Goal: Find specific fact: Find specific fact

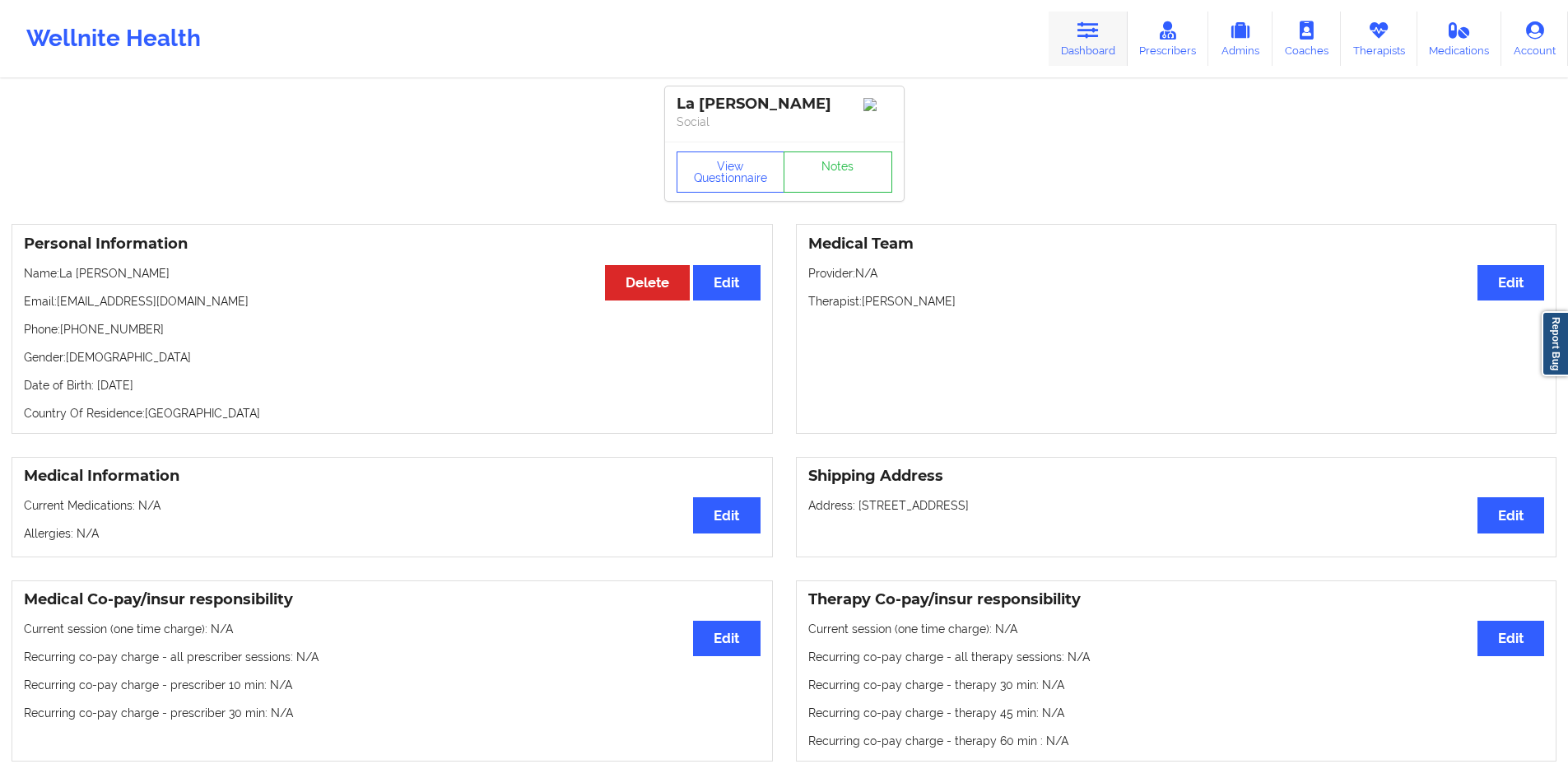
click at [1074, 40] on link "Dashboard" at bounding box center [1088, 38] width 79 height 54
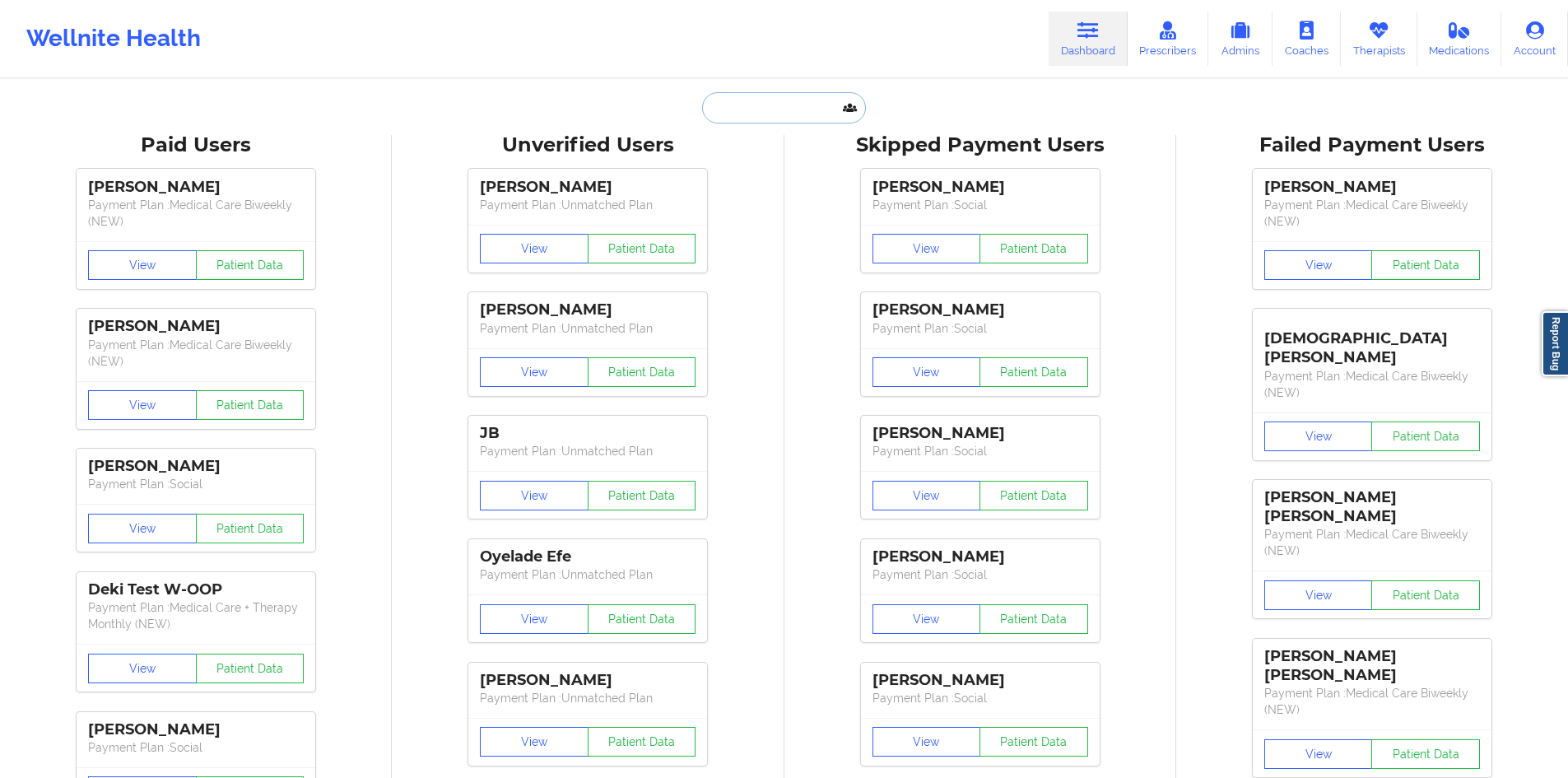
click at [743, 114] on input "text" at bounding box center [784, 108] width 163 height 32
paste input "[EMAIL_ADDRESS][DOMAIN_NAME]"
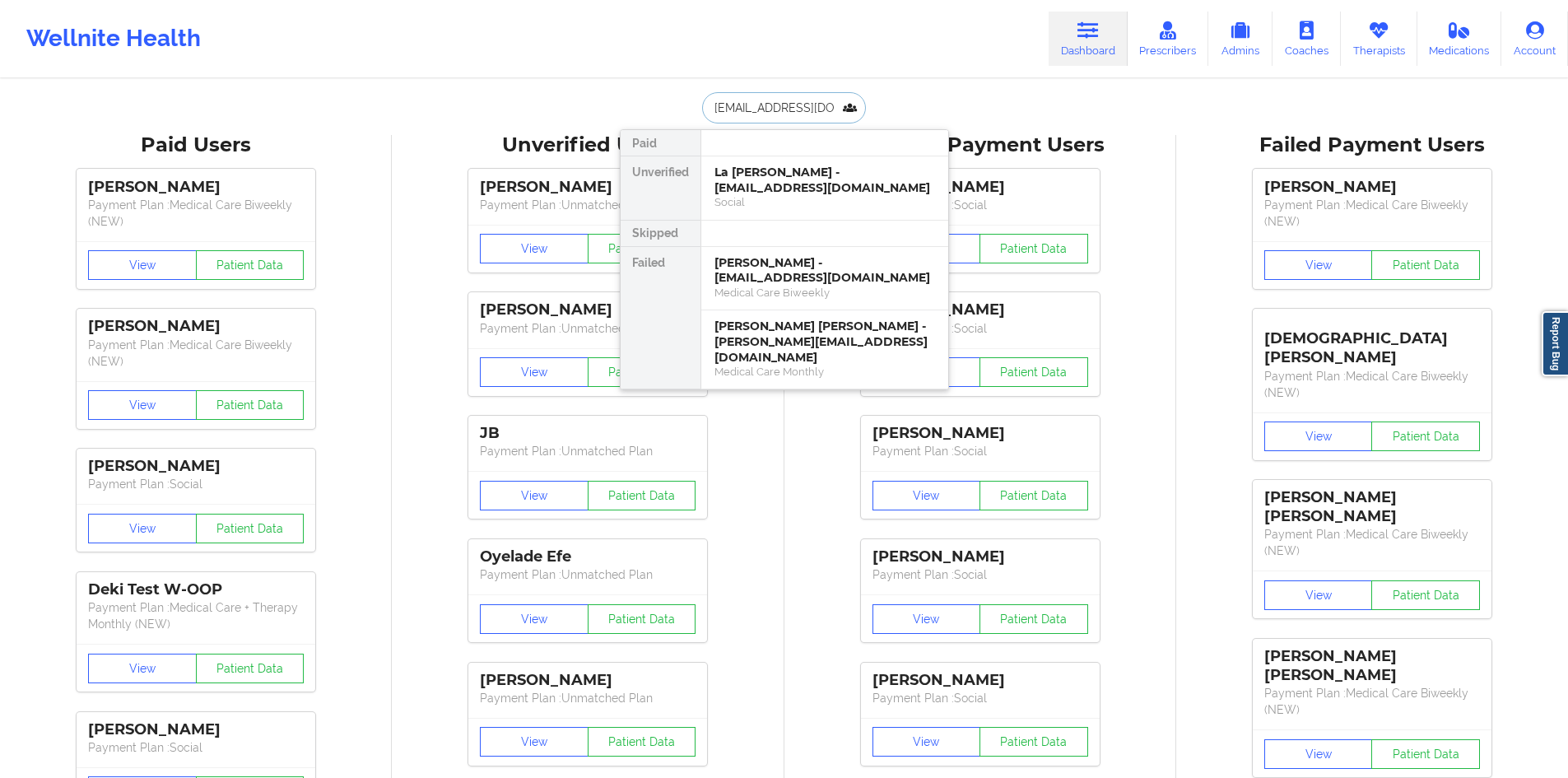
type input "[EMAIL_ADDRESS][DOMAIN_NAME]"
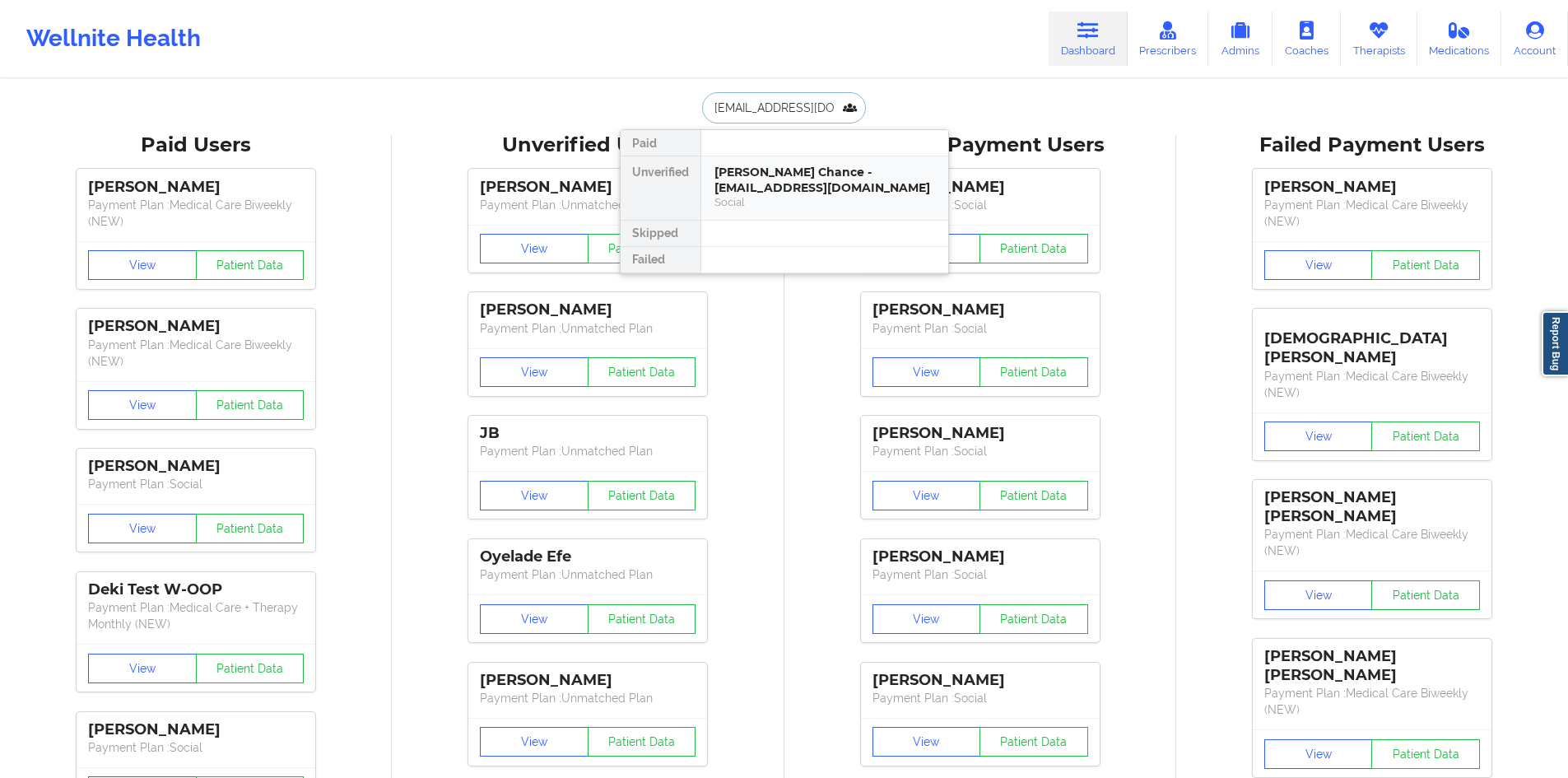
click at [751, 162] on div "[PERSON_NAME] Chance - [EMAIL_ADDRESS][DOMAIN_NAME] Social" at bounding box center [825, 188] width 247 height 63
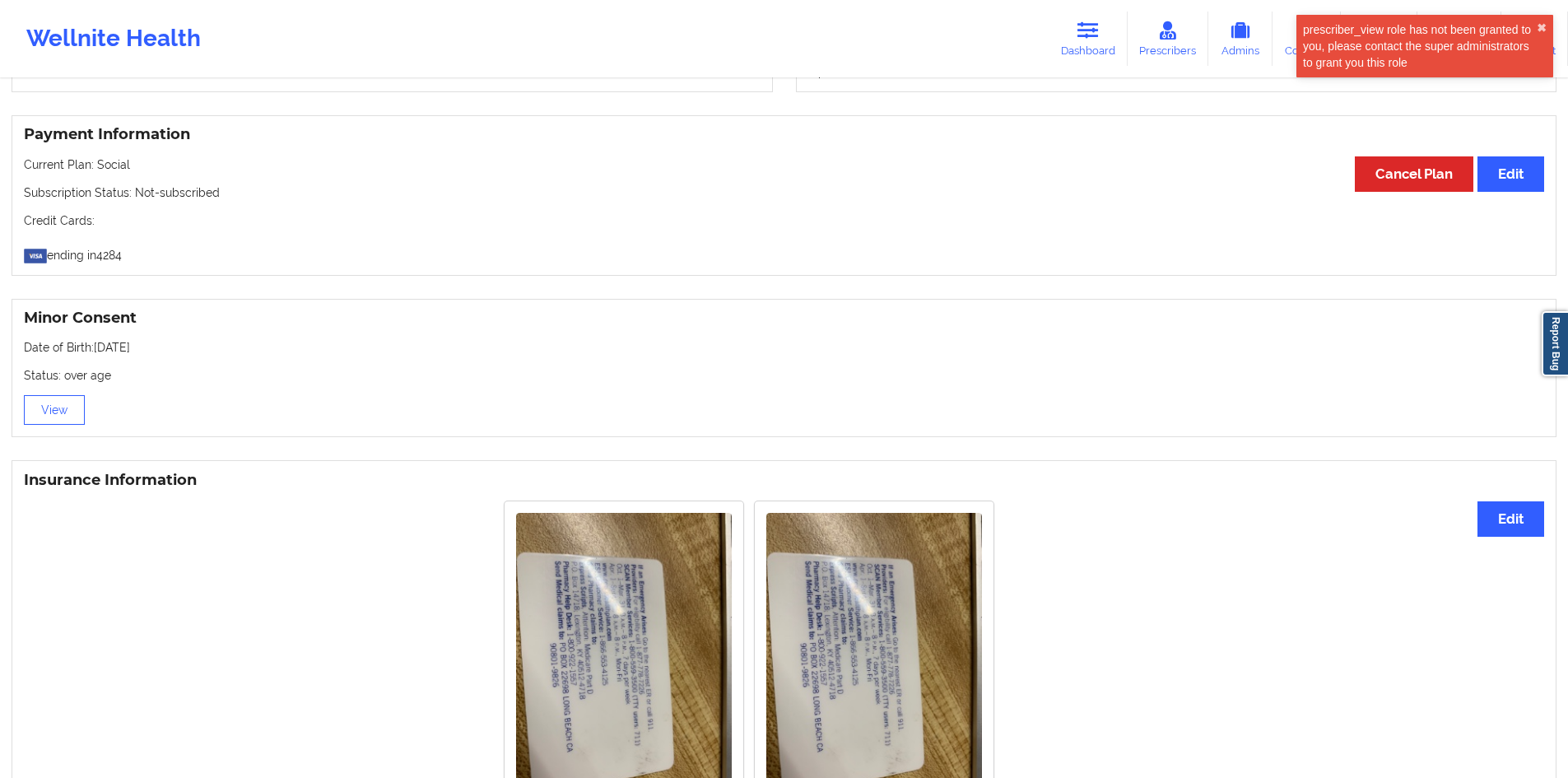
scroll to position [1018, 0]
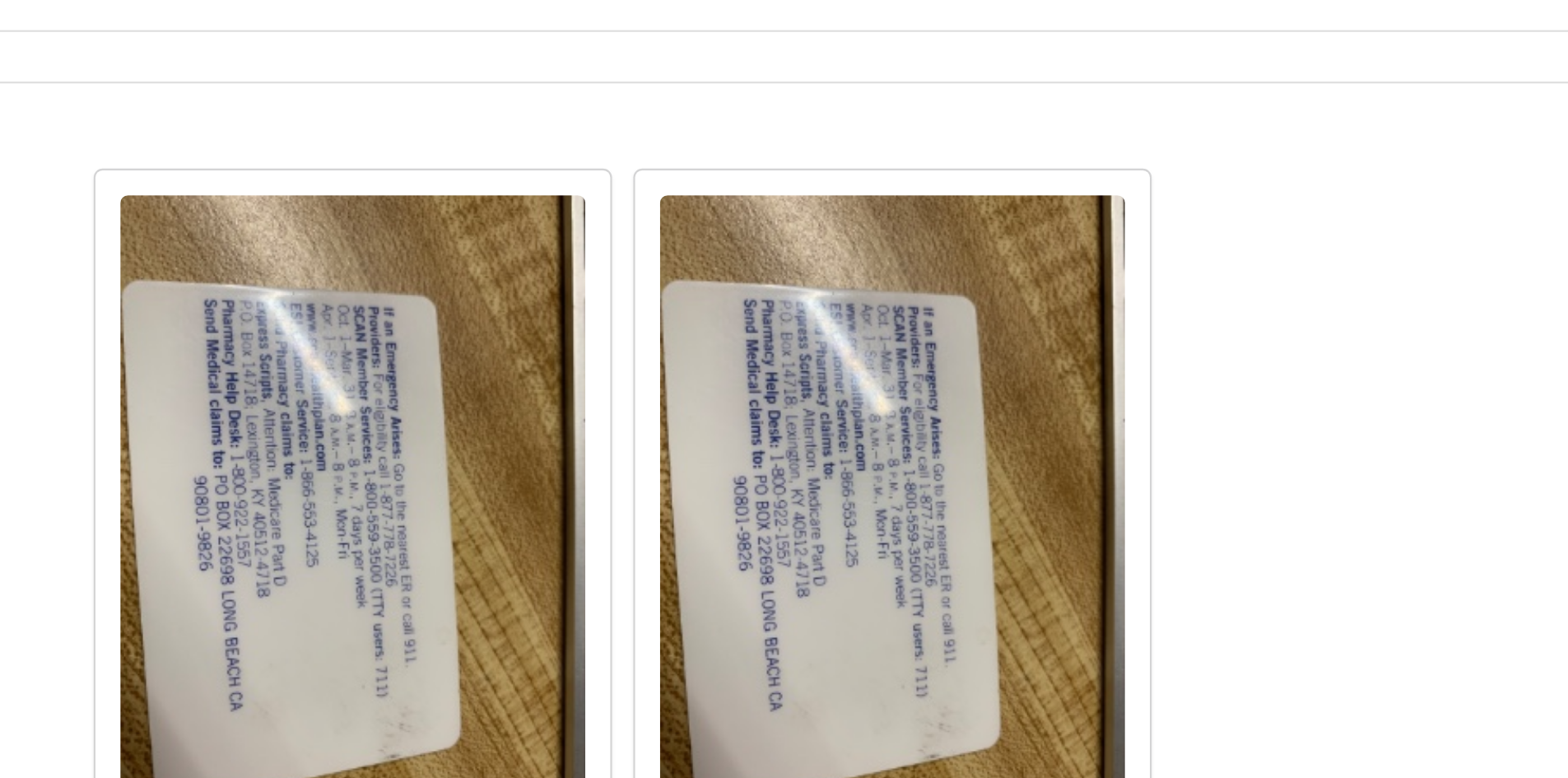
click at [852, 500] on img at bounding box center [874, 504] width 216 height 287
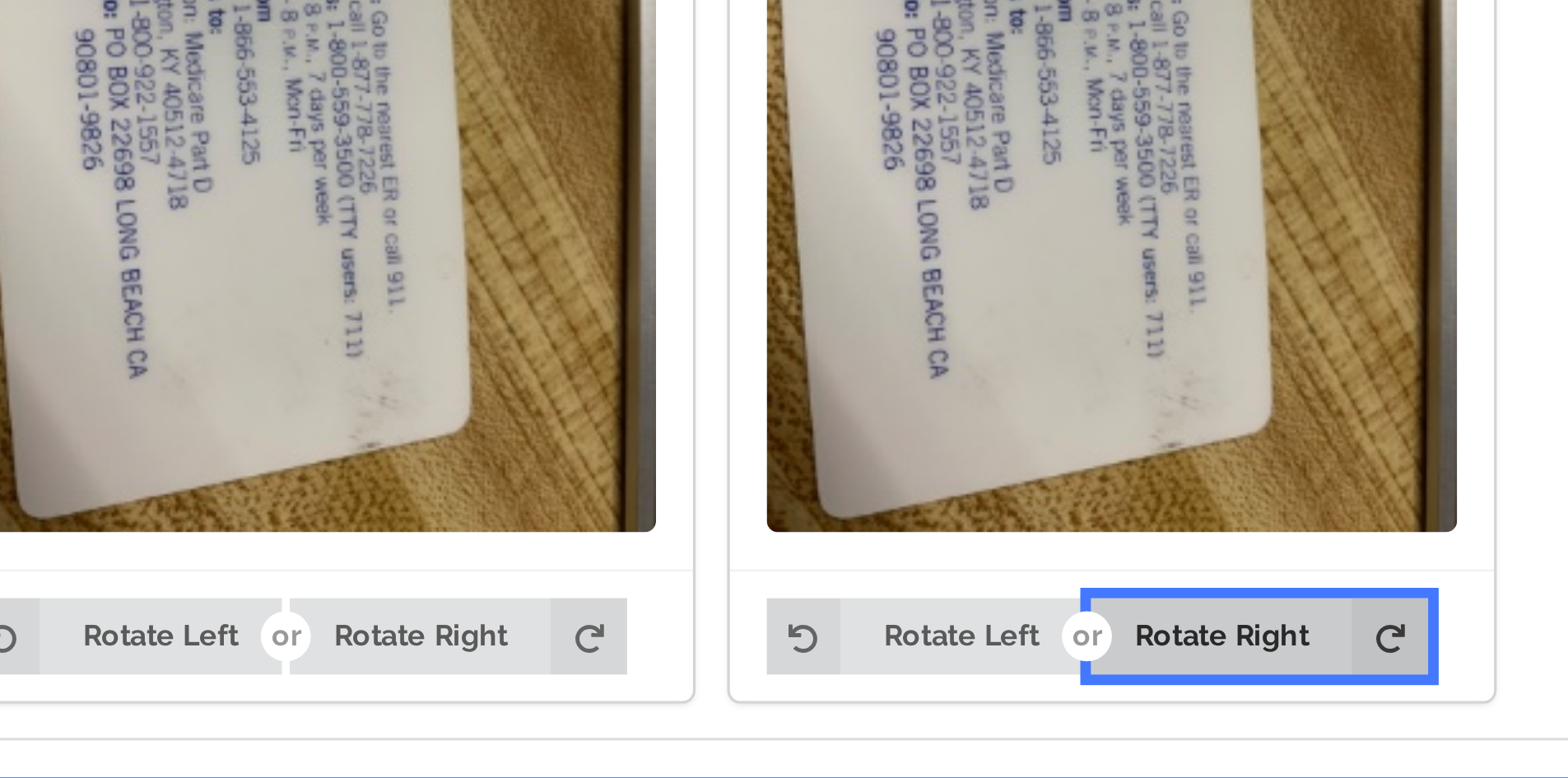
click at [900, 668] on button "Rotate Right" at bounding box center [920, 680] width 105 height 23
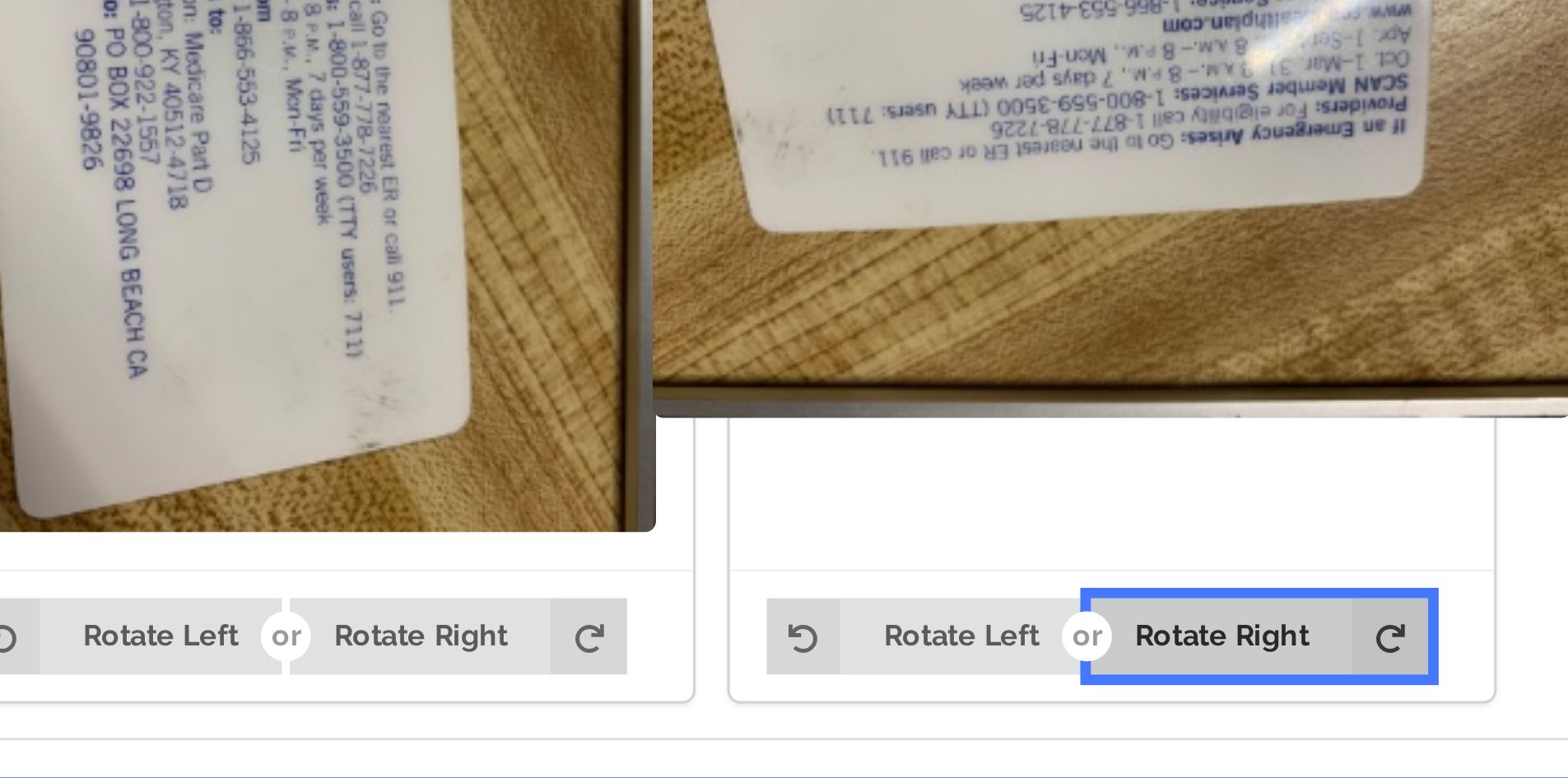
click at [902, 668] on button "Rotate Right" at bounding box center [920, 680] width 105 height 23
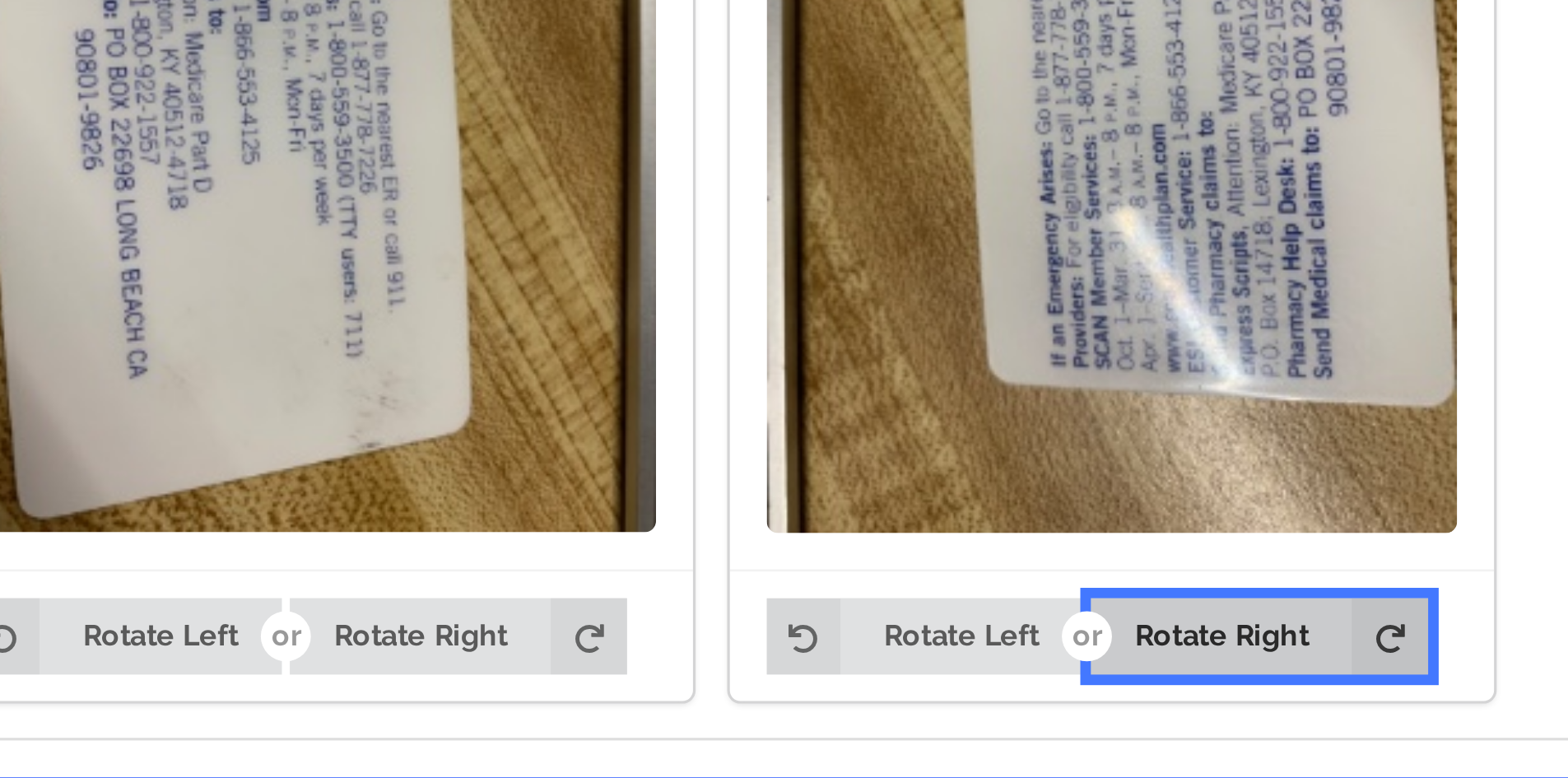
click at [902, 668] on button "Rotate Right" at bounding box center [920, 680] width 105 height 23
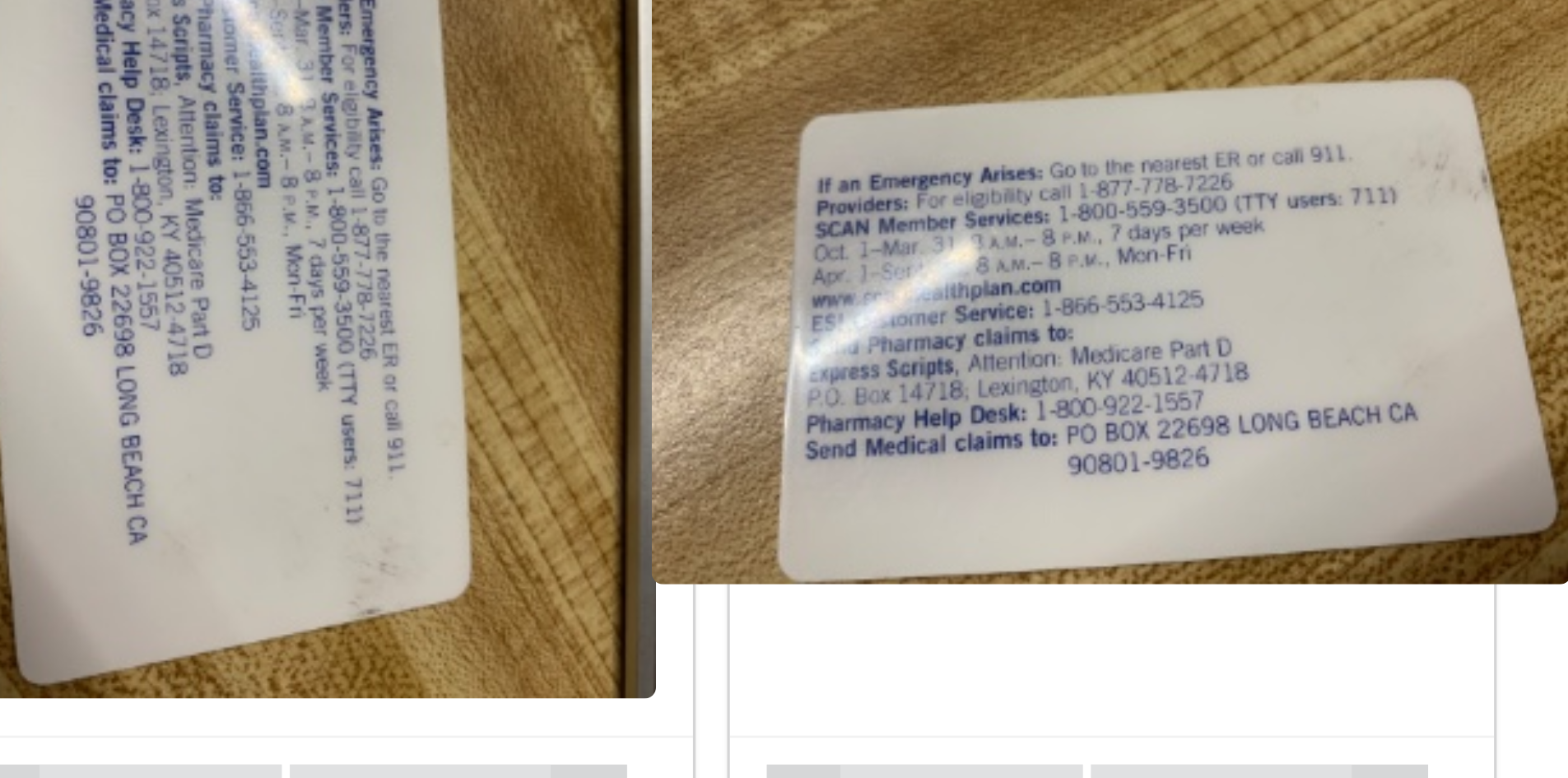
click at [869, 498] on img at bounding box center [873, 504] width 287 height 216
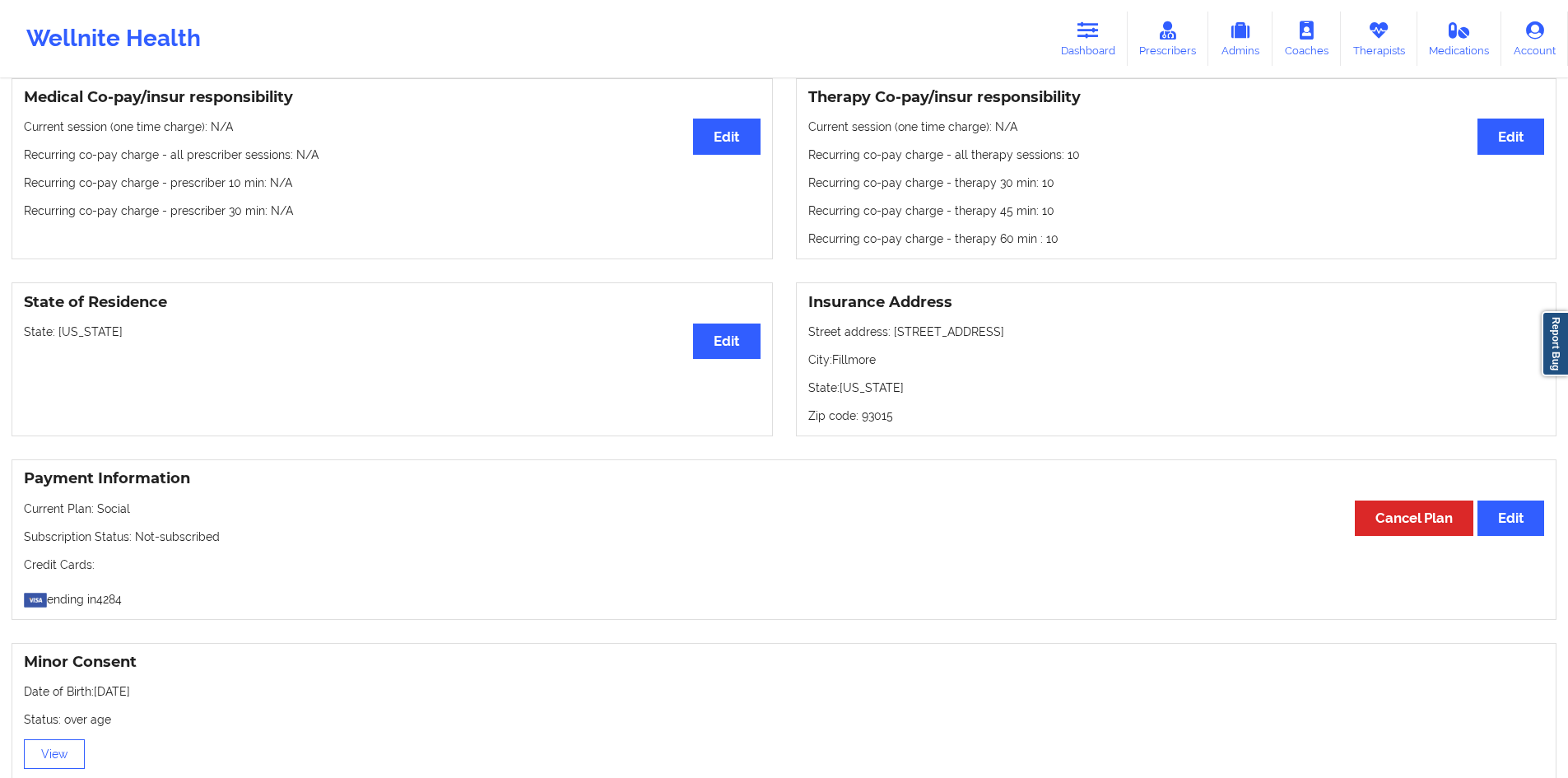
scroll to position [110, 0]
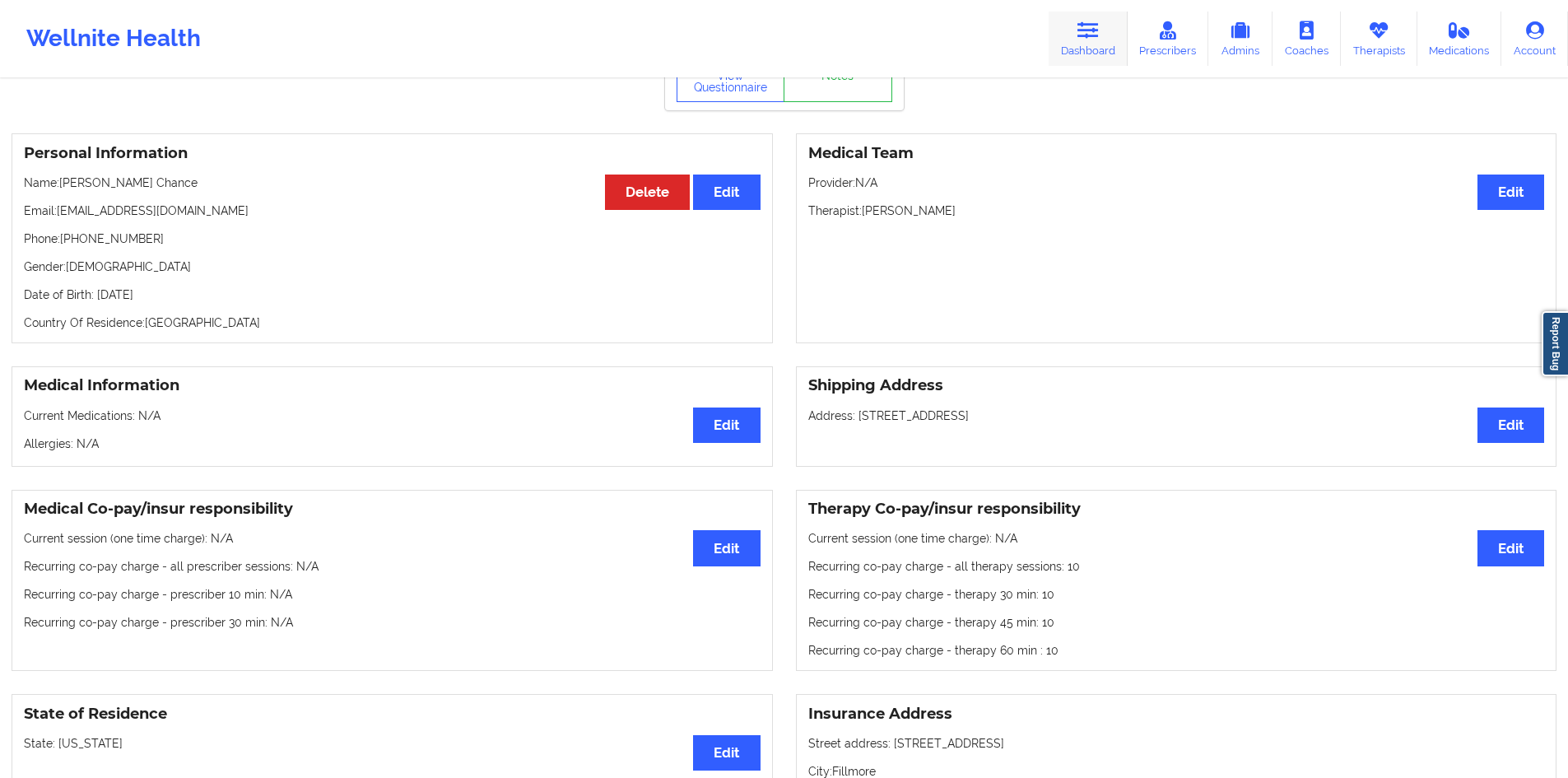
click at [1084, 45] on link "Dashboard" at bounding box center [1088, 38] width 79 height 54
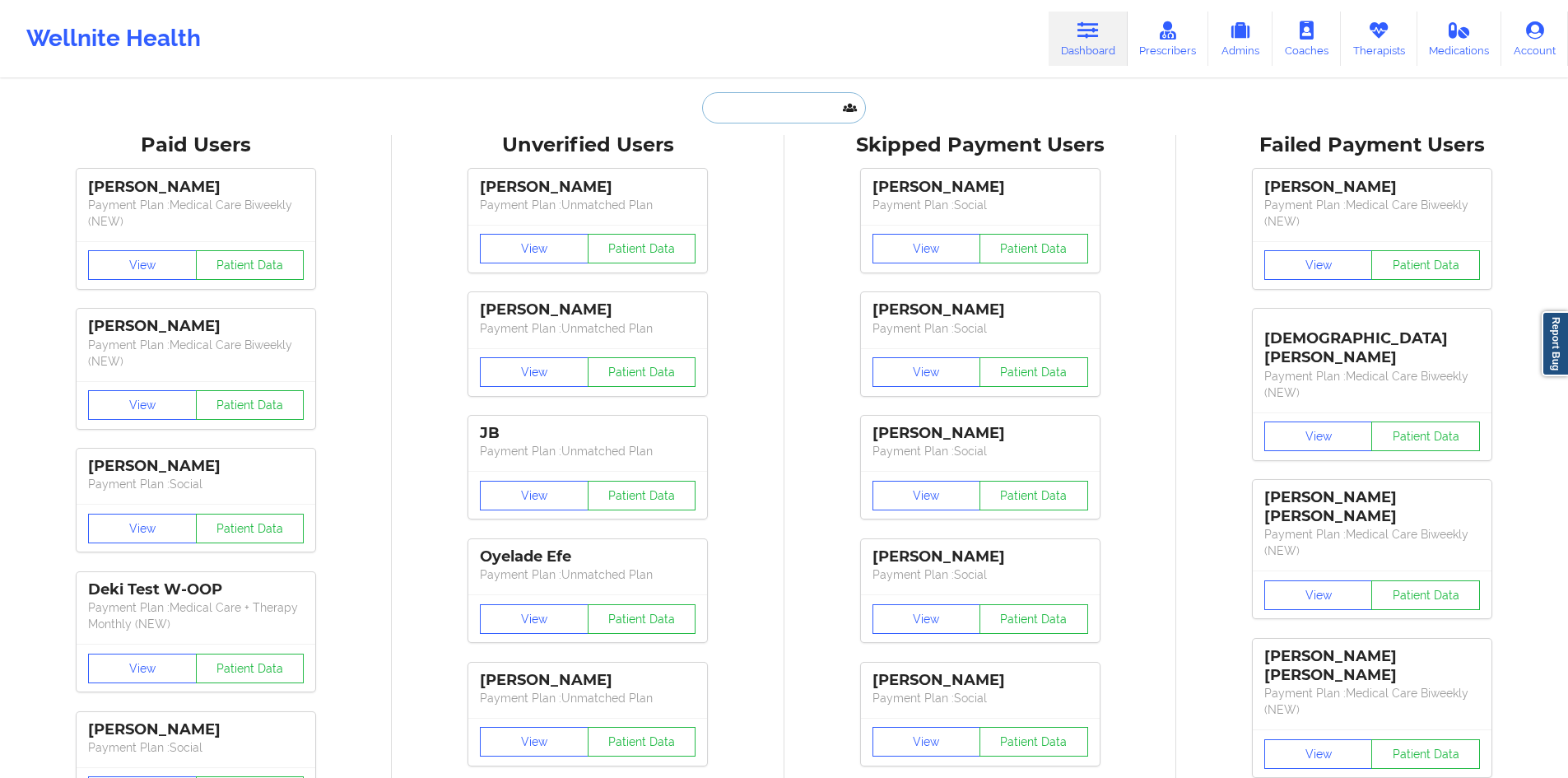
click at [753, 102] on input "text" at bounding box center [784, 108] width 163 height 32
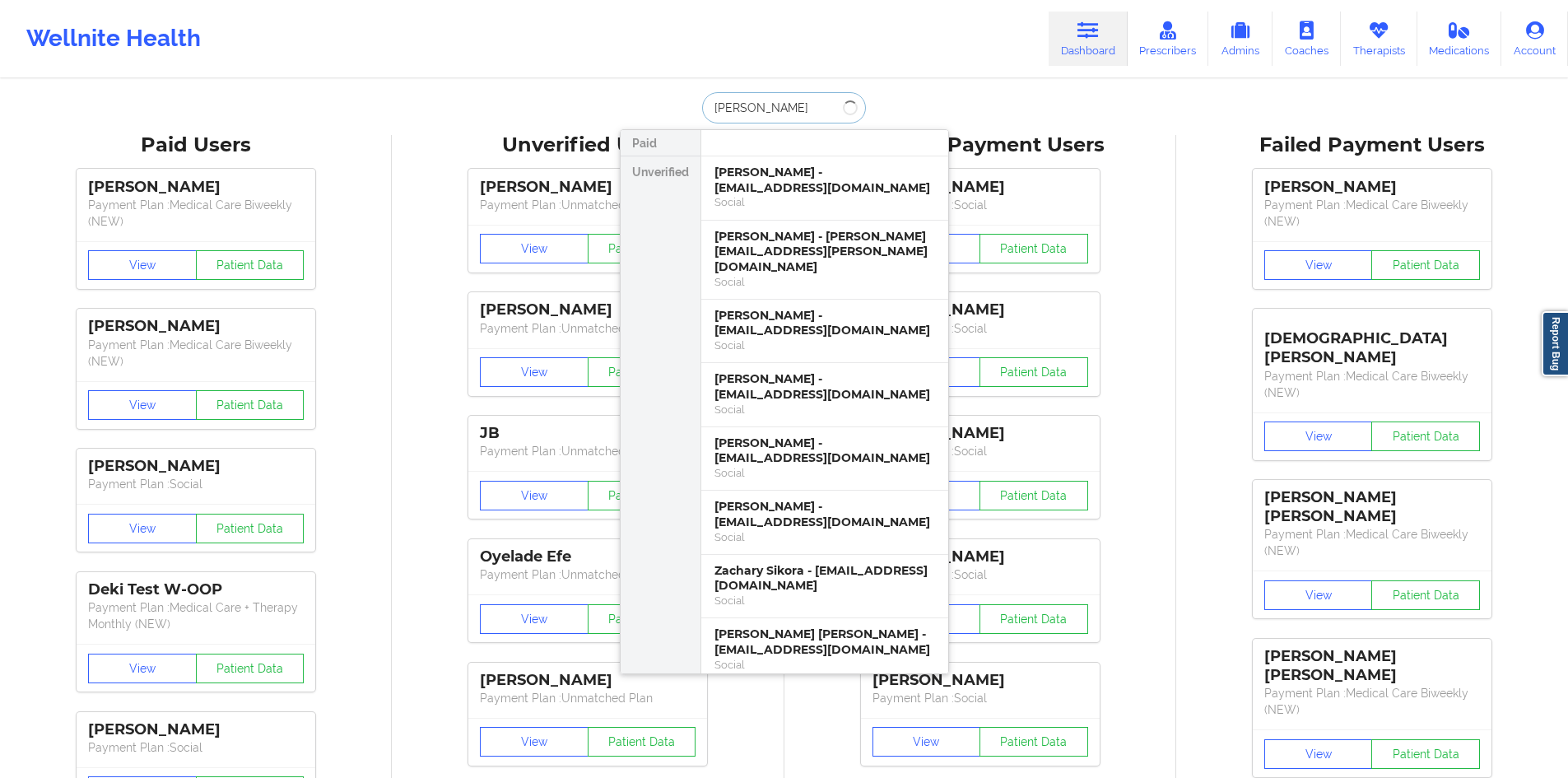
type input "[PERSON_NAME]"
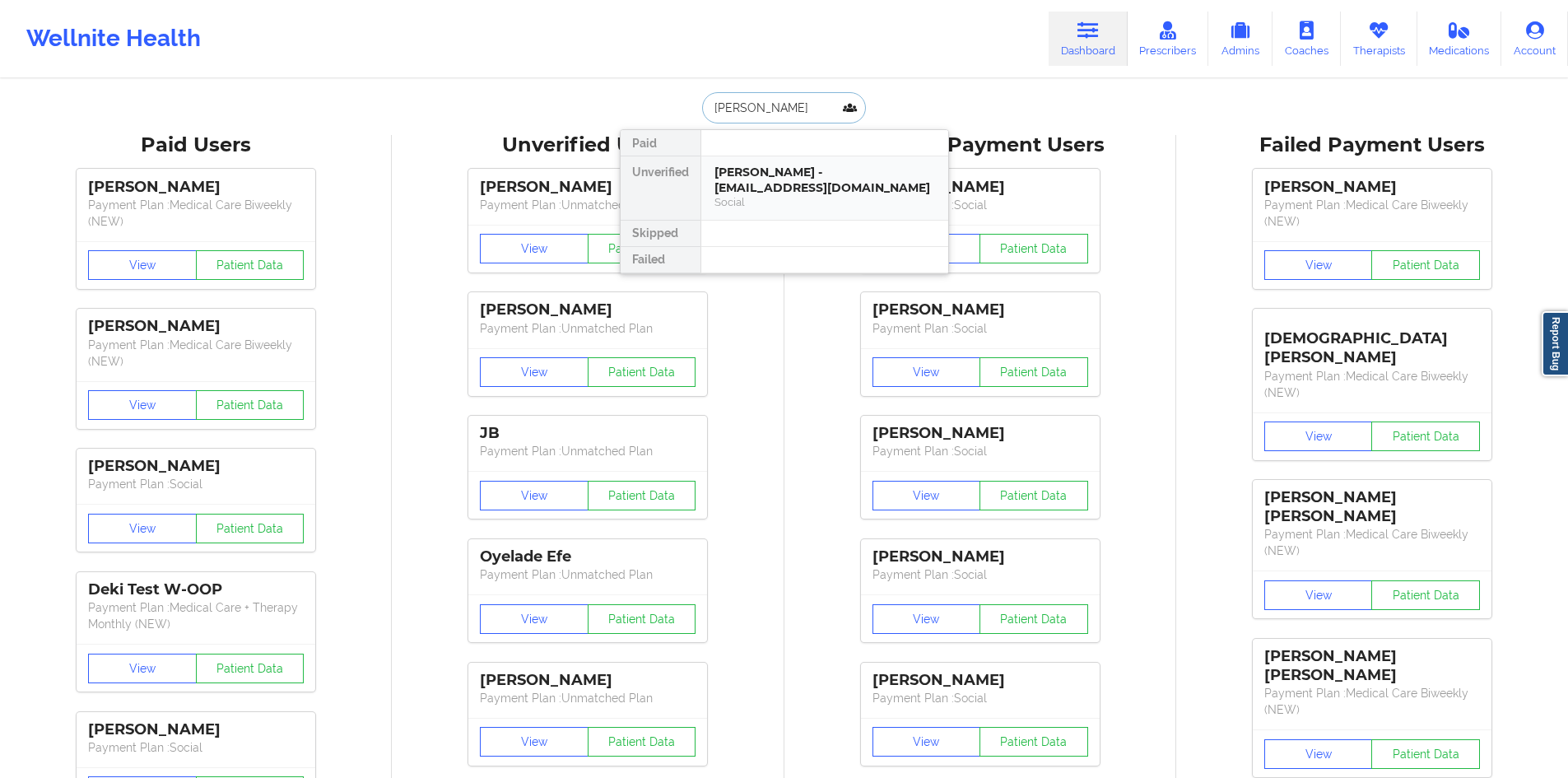
click at [813, 192] on div "[PERSON_NAME] - [EMAIL_ADDRESS][DOMAIN_NAME]" at bounding box center [825, 179] width 220 height 31
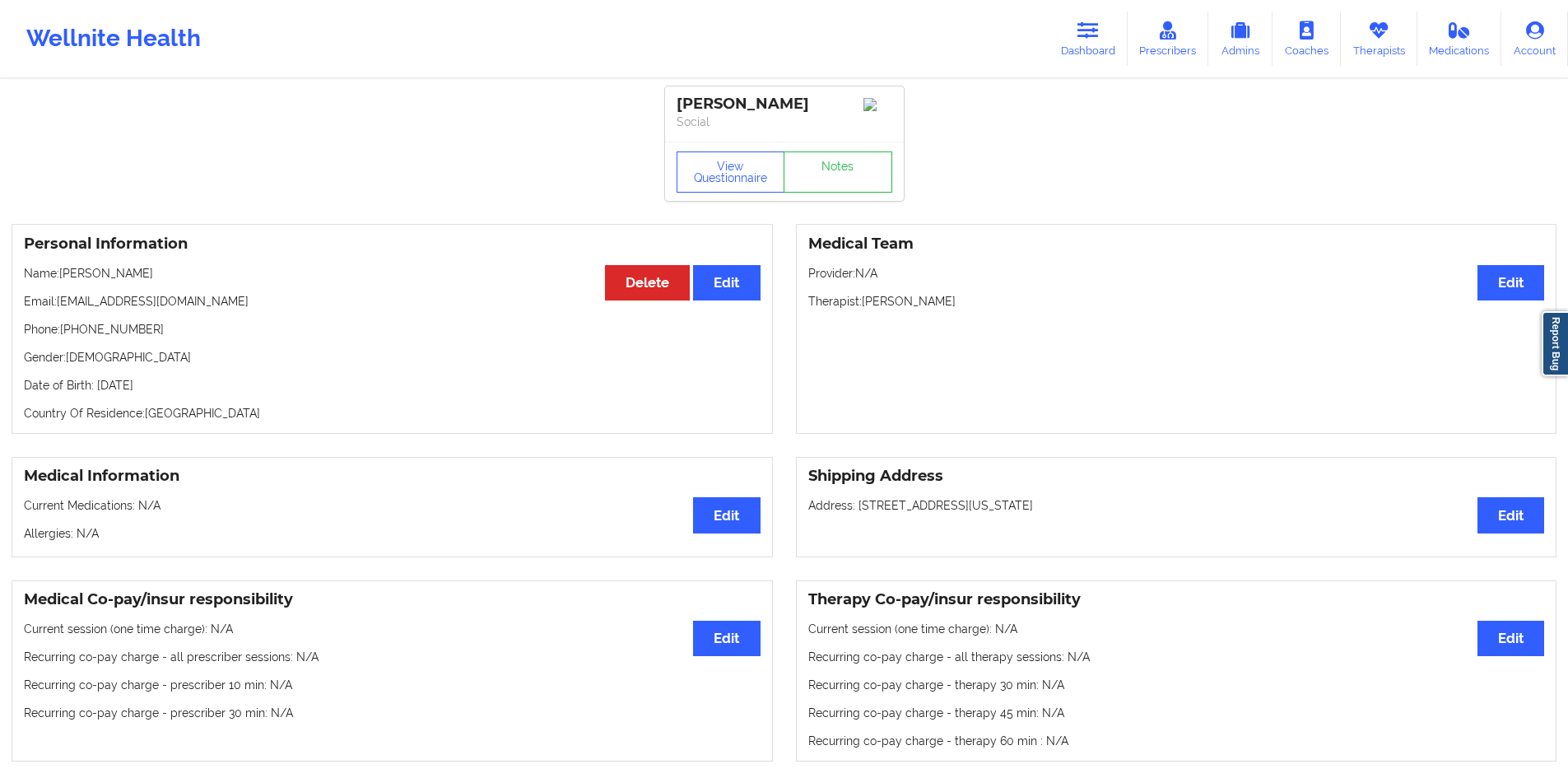
click at [149, 33] on div "Wellnite Health" at bounding box center [114, 38] width 227 height 66
click at [129, 43] on div "Wellnite Health" at bounding box center [114, 38] width 227 height 66
click at [1067, 48] on link "Dashboard" at bounding box center [1088, 38] width 79 height 54
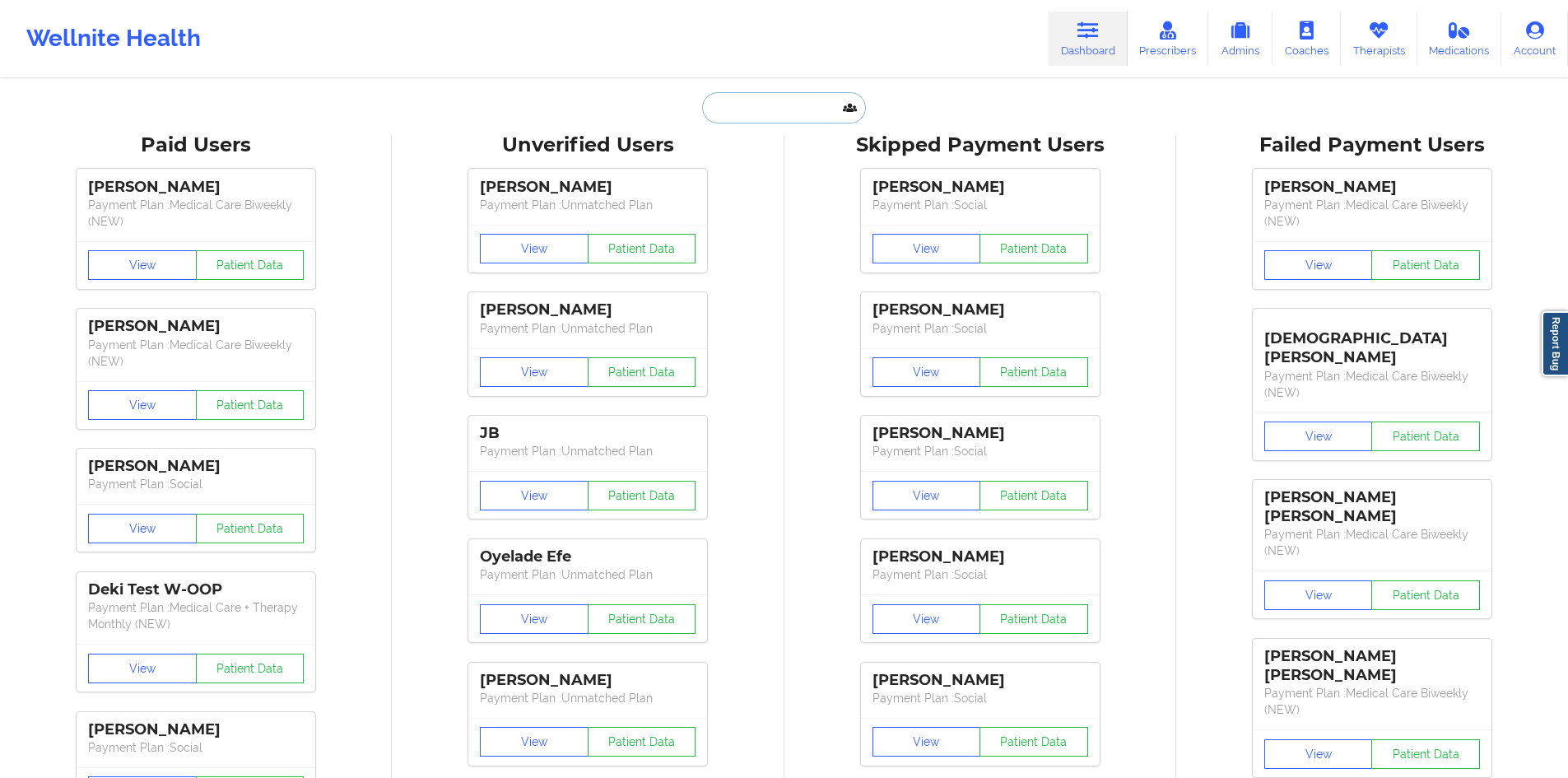
click at [786, 98] on input "text" at bounding box center [784, 108] width 163 height 32
paste input "[EMAIL_ADDRESS][DOMAIN_NAME]"
type input "[EMAIL_ADDRESS][DOMAIN_NAME]"
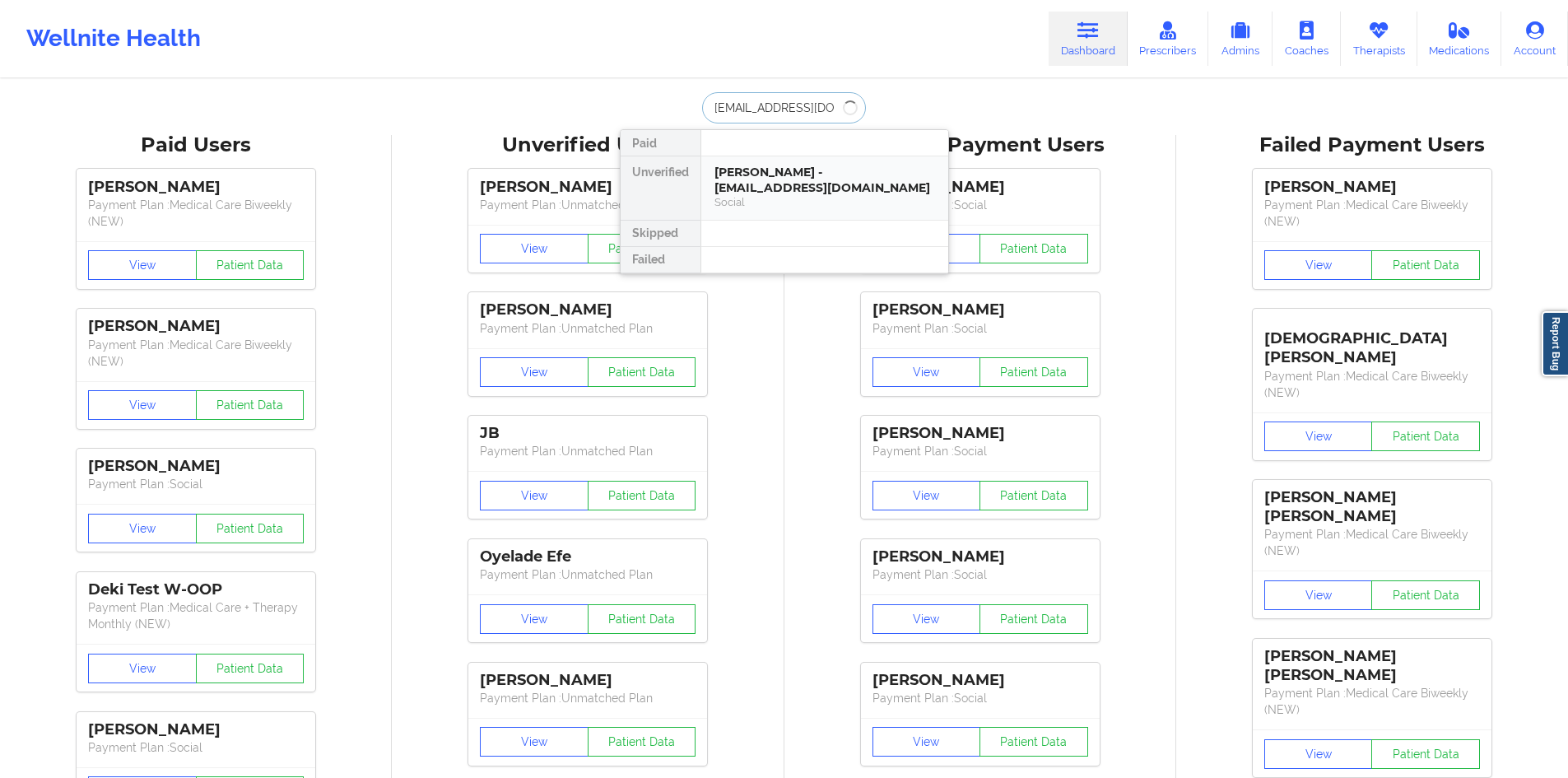
click at [786, 172] on div "[PERSON_NAME] - [EMAIL_ADDRESS][DOMAIN_NAME]" at bounding box center [825, 179] width 220 height 31
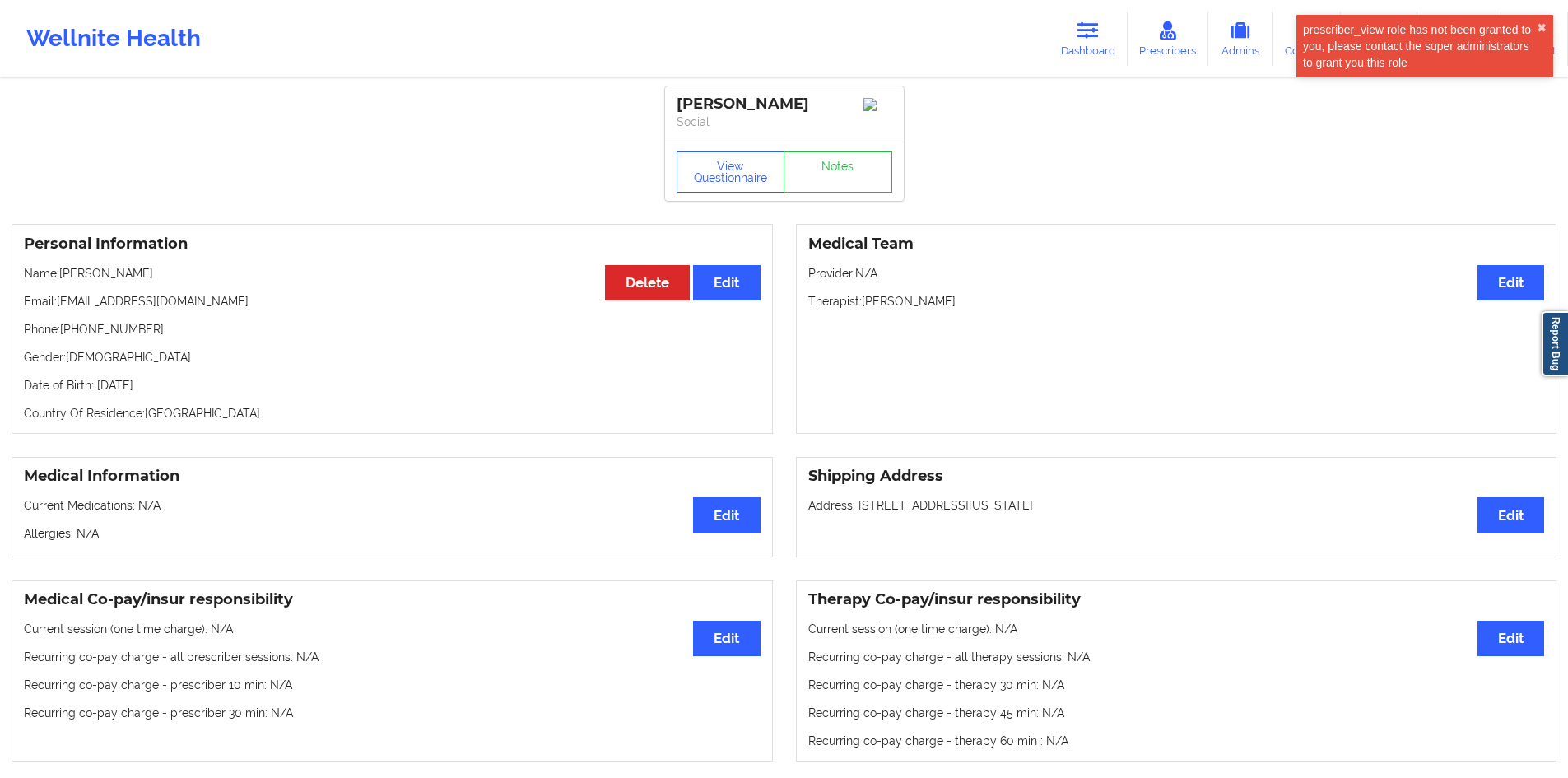
drag, startPoint x: 1082, startPoint y: 51, endPoint x: 1038, endPoint y: 74, distance: 49.6
click at [1082, 51] on link "Dashboard" at bounding box center [1088, 38] width 79 height 54
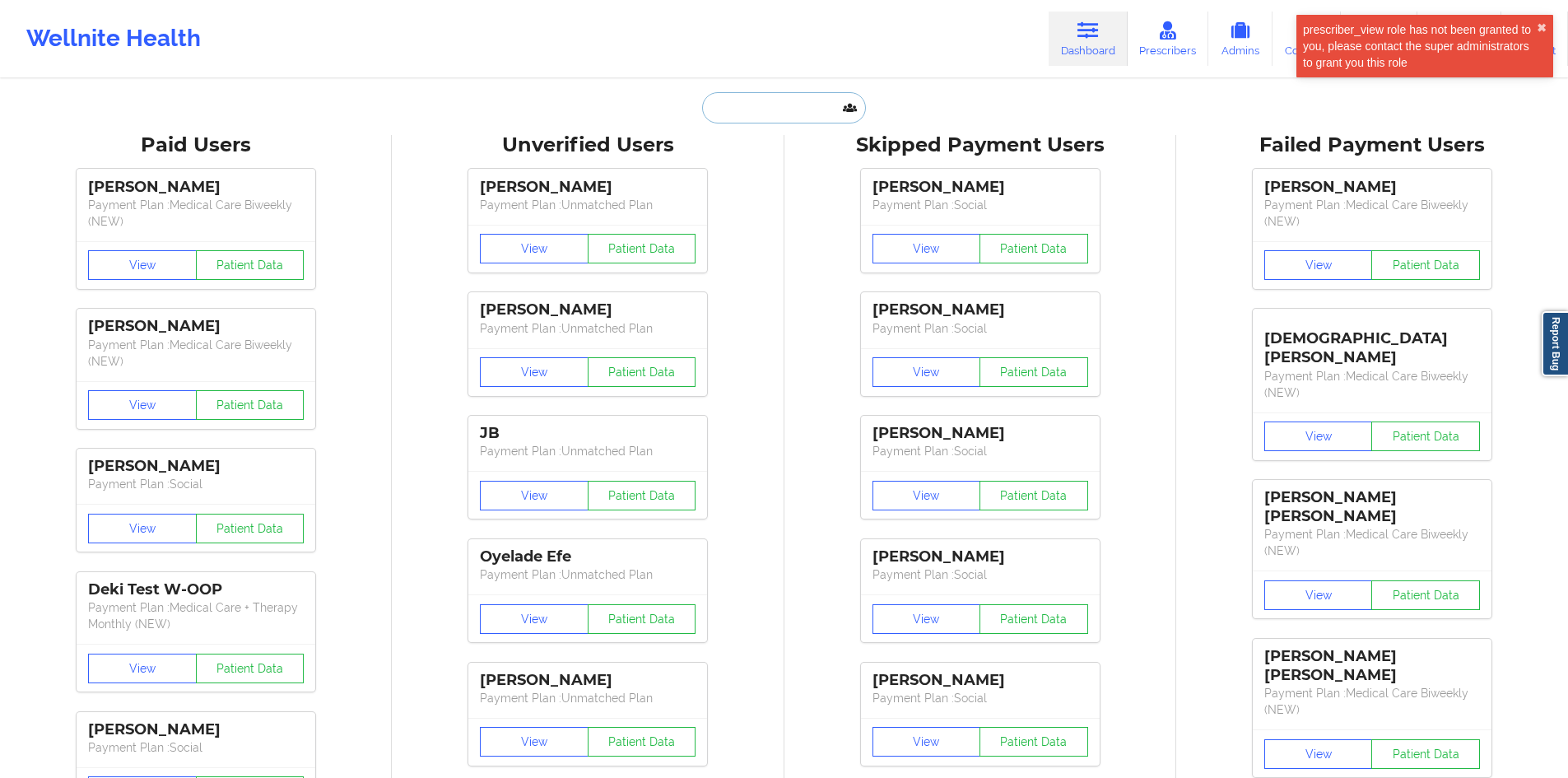
click at [765, 122] on input "text" at bounding box center [784, 108] width 163 height 32
paste input "[EMAIL_ADDRESS][DOMAIN_NAME]"
type input "[EMAIL_ADDRESS][DOMAIN_NAME]"
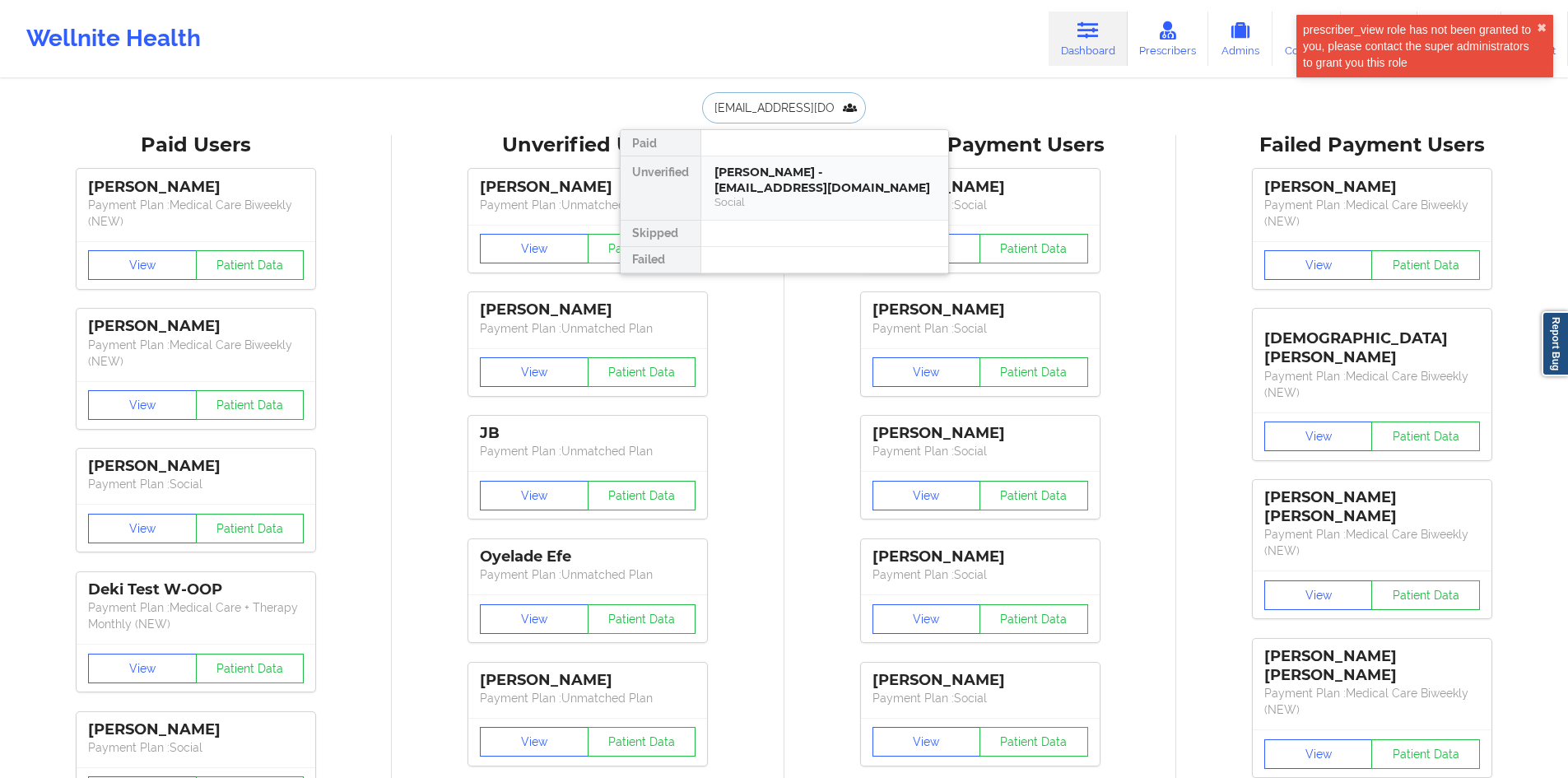
click at [763, 171] on div "[PERSON_NAME] - [EMAIL_ADDRESS][DOMAIN_NAME]" at bounding box center [825, 179] width 220 height 31
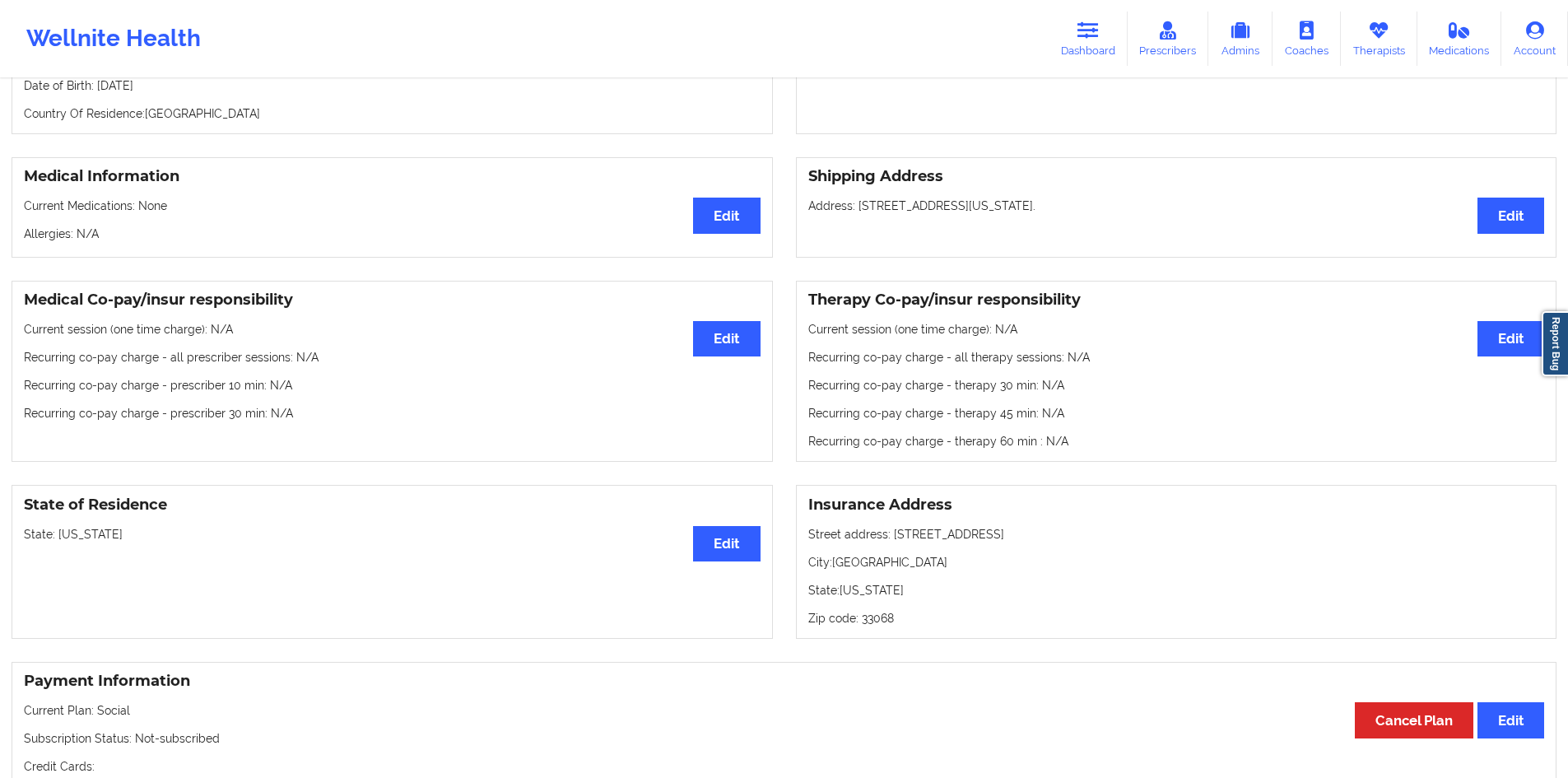
scroll to position [329, 0]
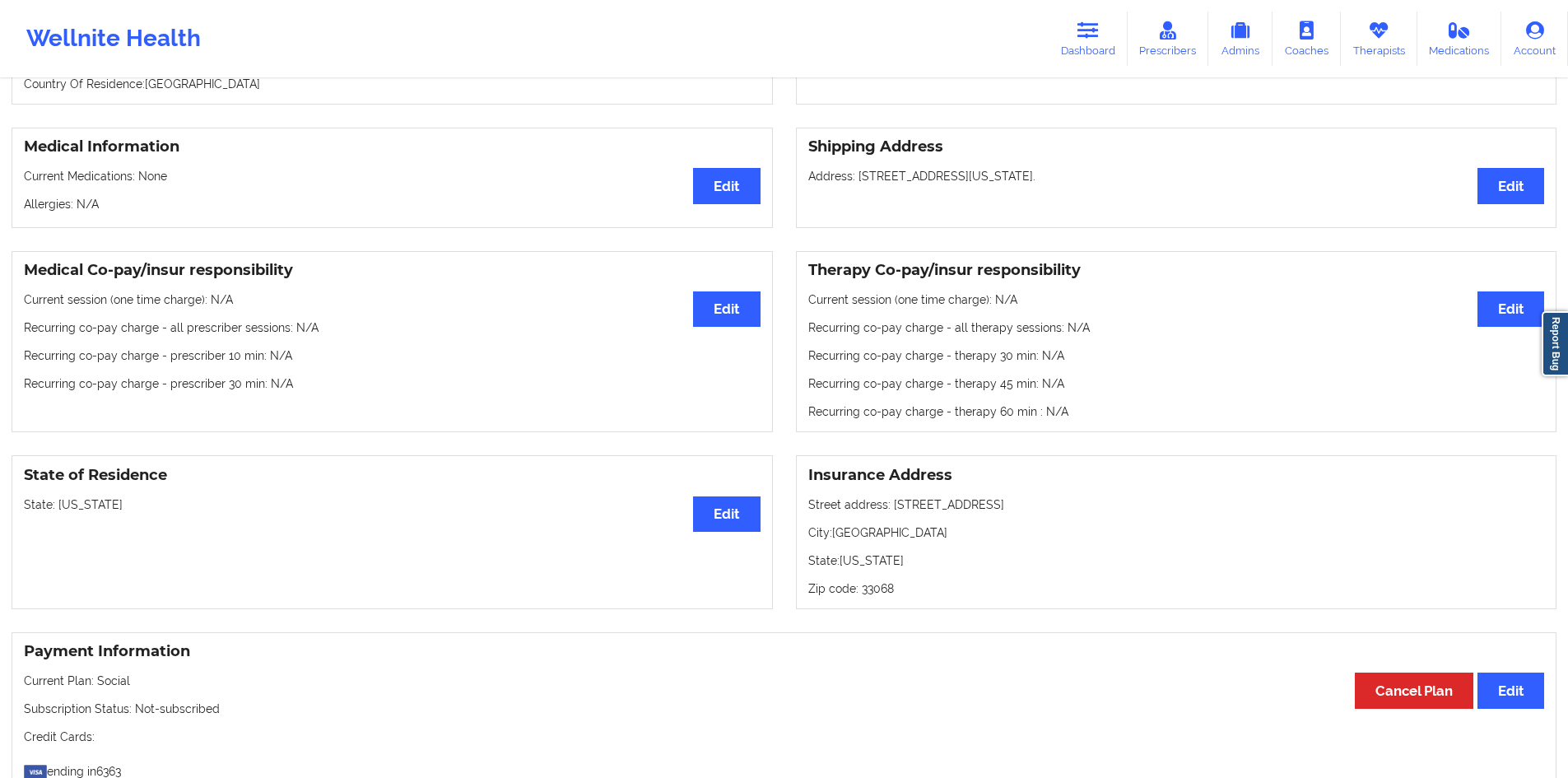
click at [1075, 183] on p "Address: [STREET_ADDRESS][US_STATE]." at bounding box center [1177, 176] width 737 height 16
drag, startPoint x: 1107, startPoint y: 177, endPoint x: 858, endPoint y: 176, distance: 249.0
click at [858, 176] on p "Address: [STREET_ADDRESS][US_STATE]." at bounding box center [1177, 176] width 737 height 16
copy p "[STREET_ADDRESS][US_STATE]."
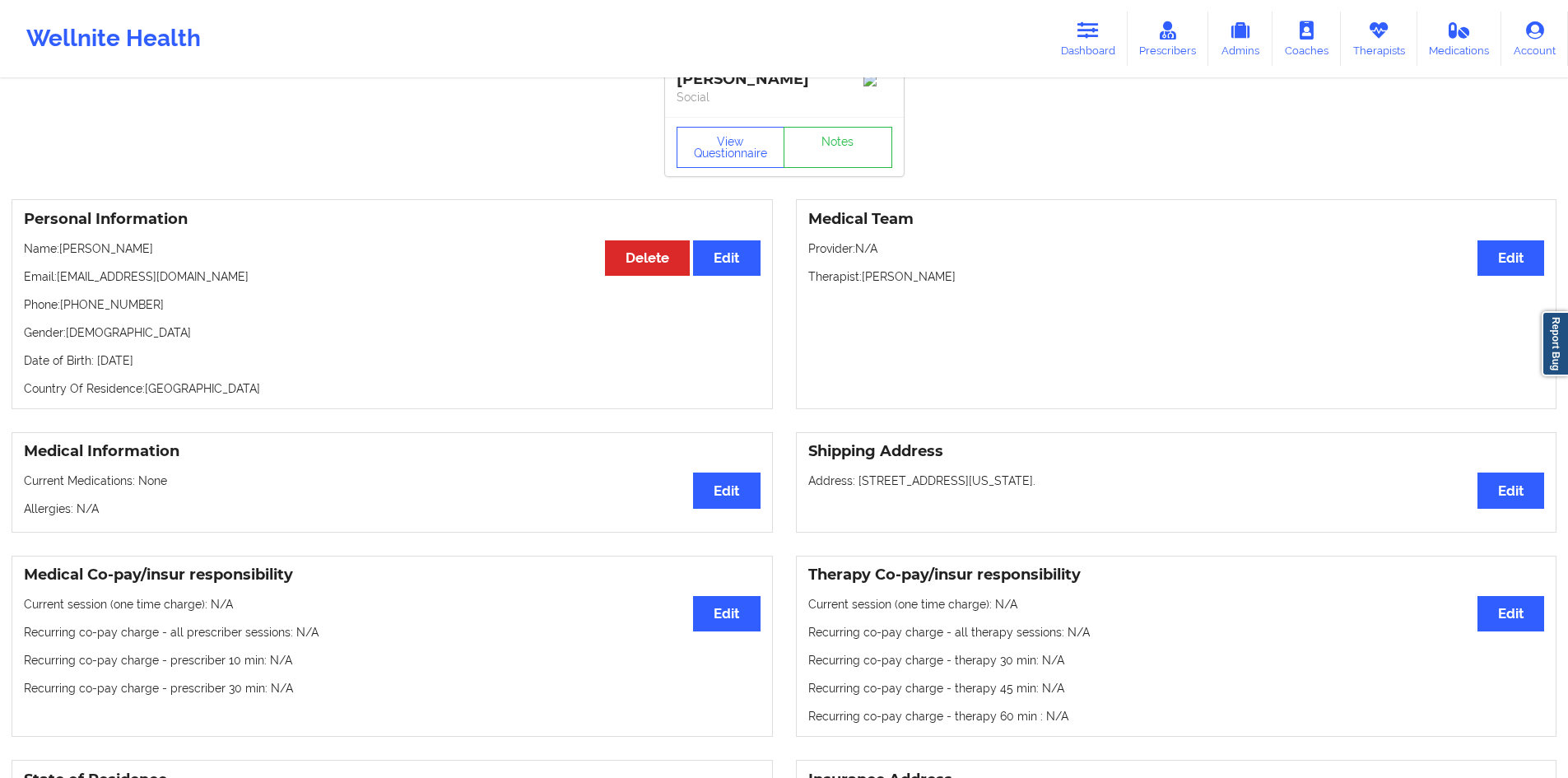
scroll to position [0, 0]
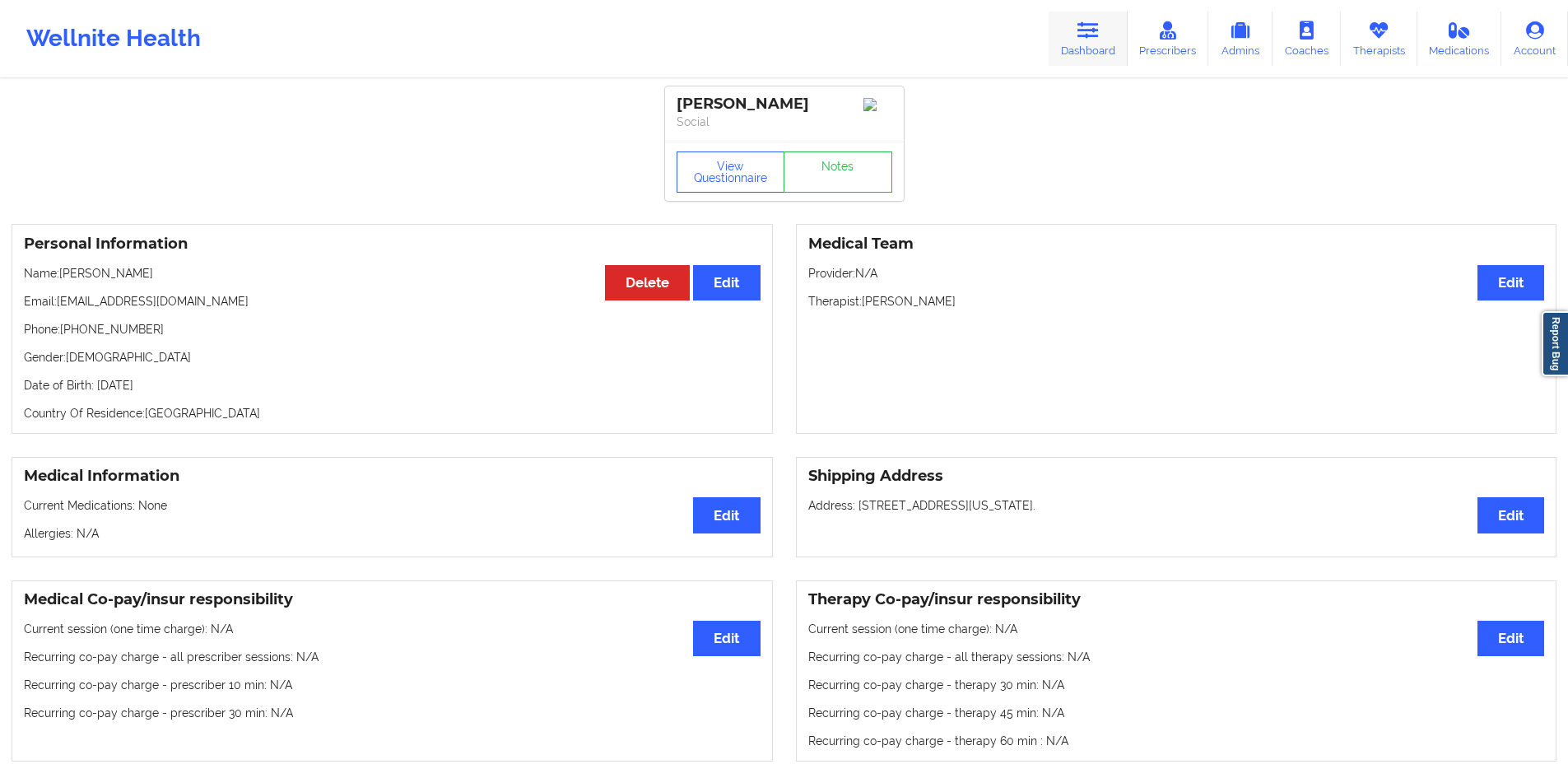
click at [1061, 39] on link "Dashboard" at bounding box center [1088, 38] width 79 height 54
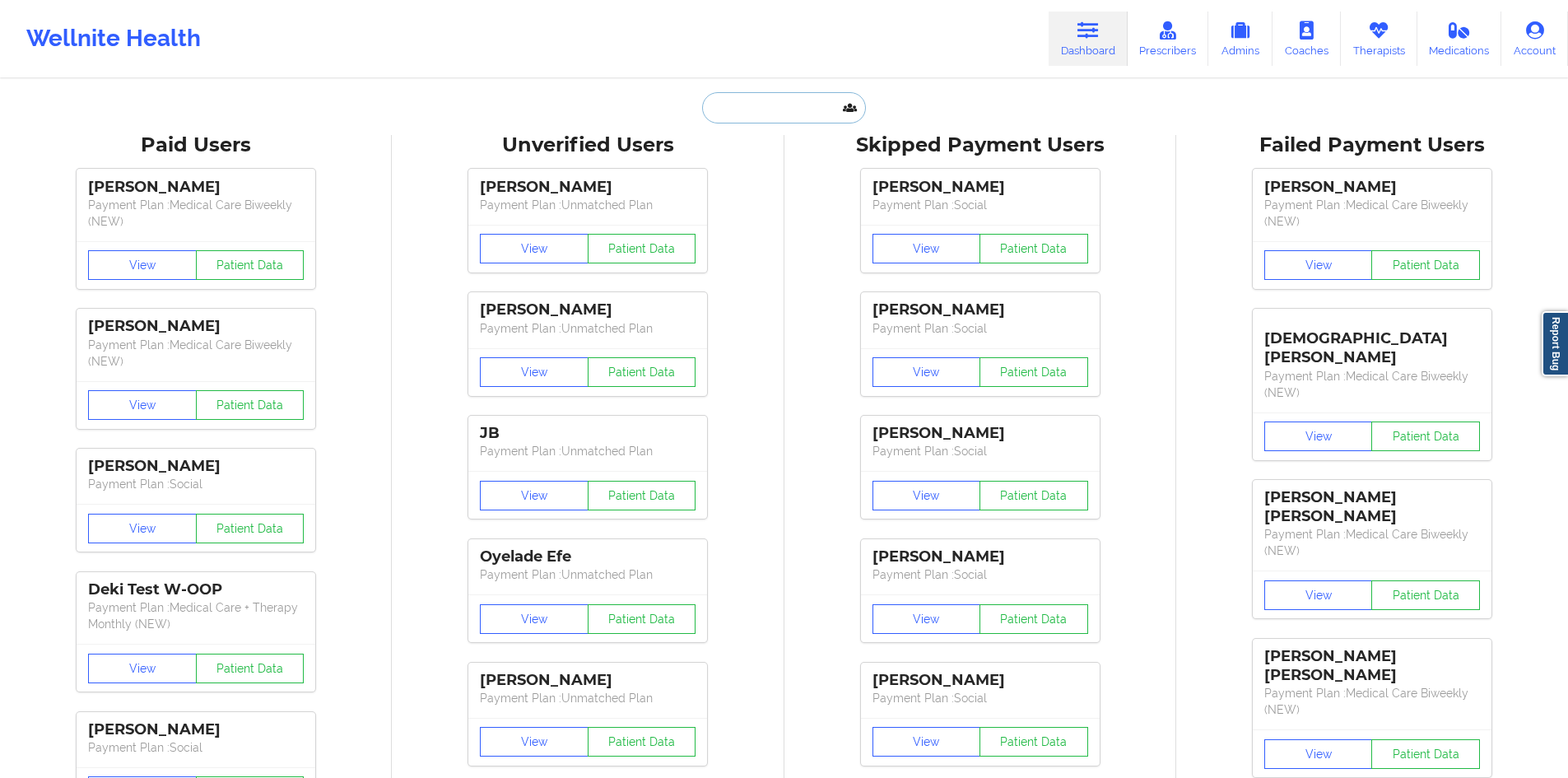
click at [768, 113] on input "text" at bounding box center [784, 108] width 163 height 32
paste input "[EMAIL_ADDRESS][DOMAIN_NAME]"
type input "[EMAIL_ADDRESS][DOMAIN_NAME]"
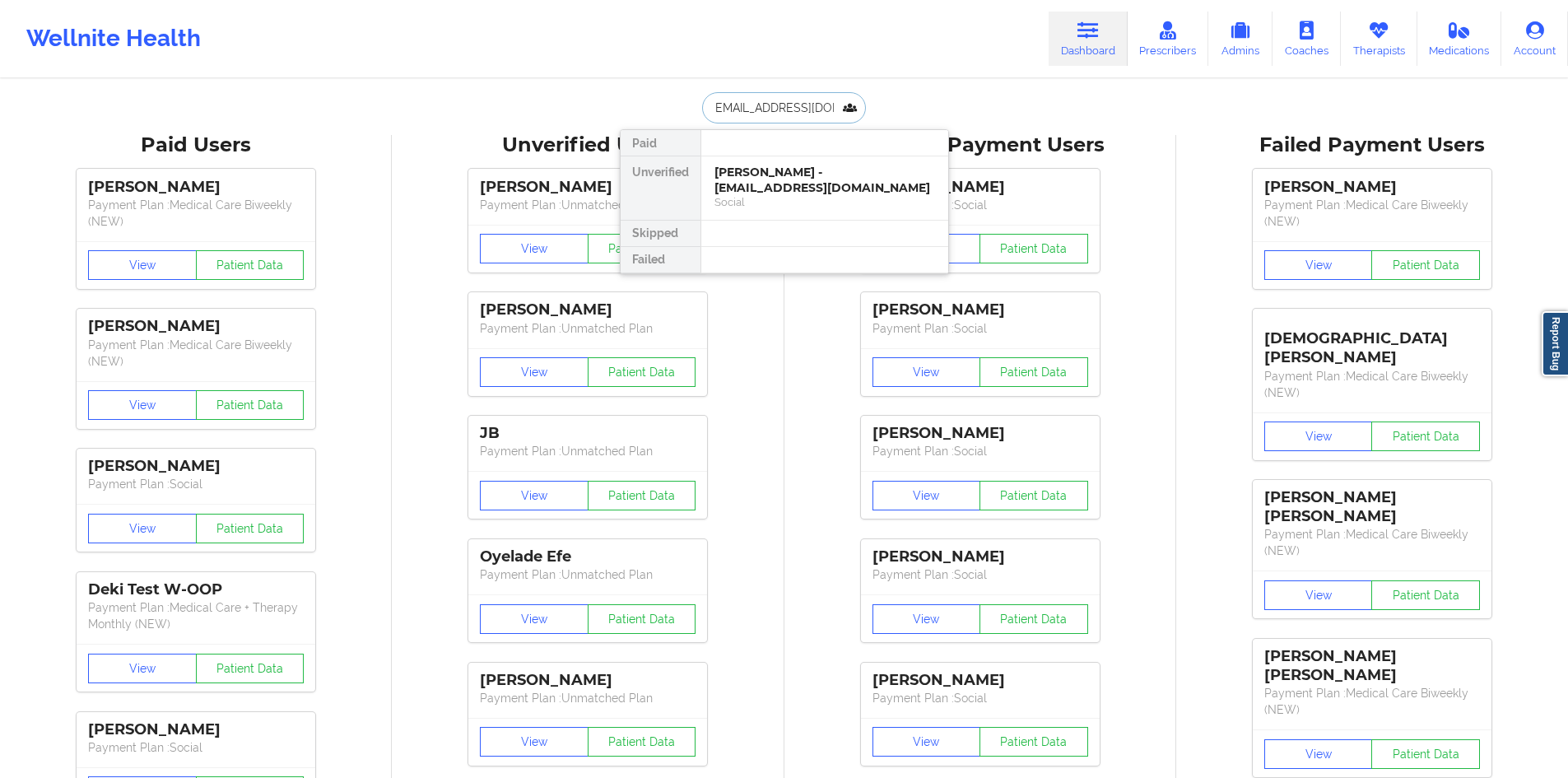
click at [776, 175] on div "[PERSON_NAME] - [EMAIL_ADDRESS][DOMAIN_NAME]" at bounding box center [825, 179] width 220 height 31
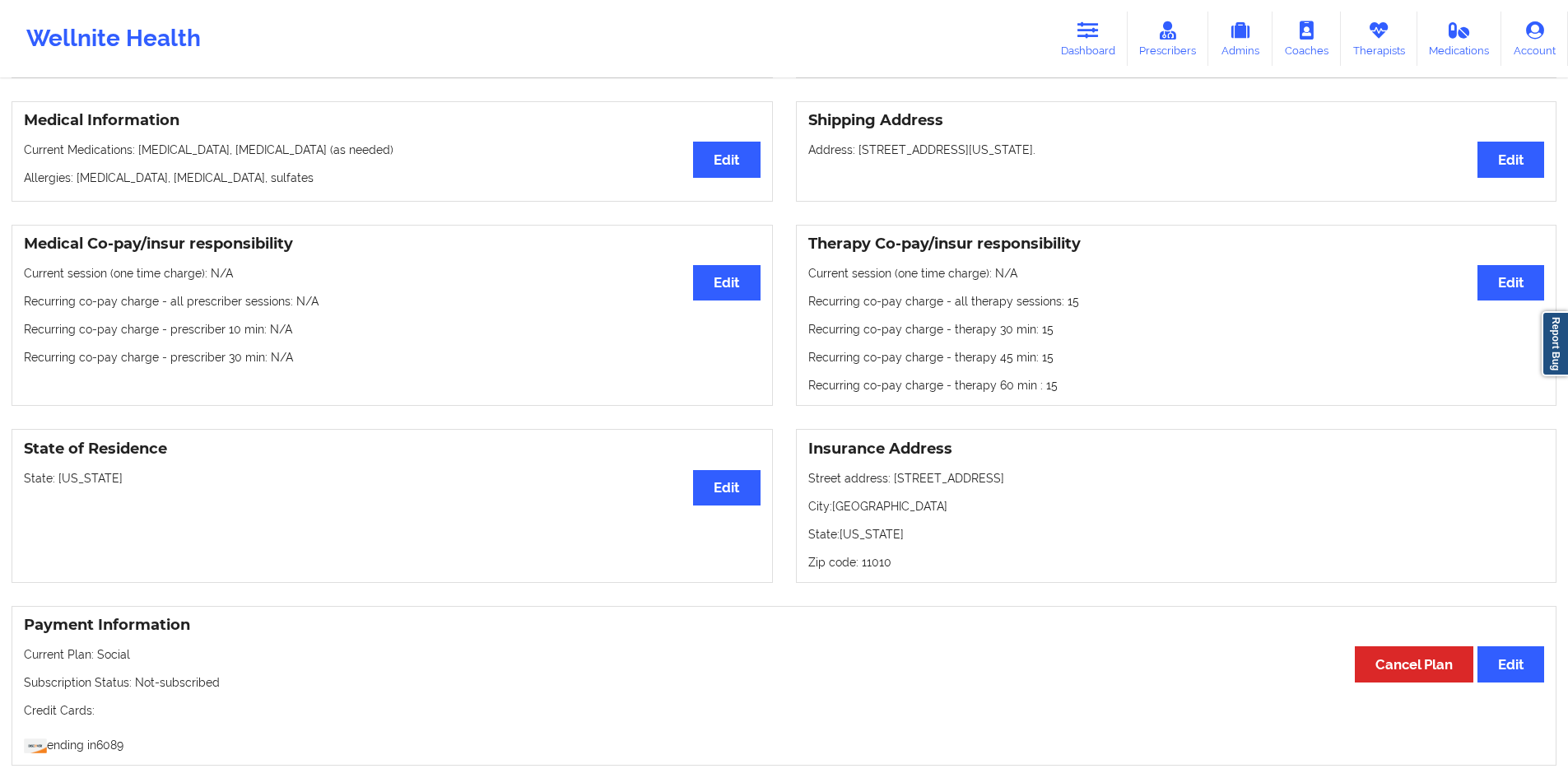
scroll to position [354, 0]
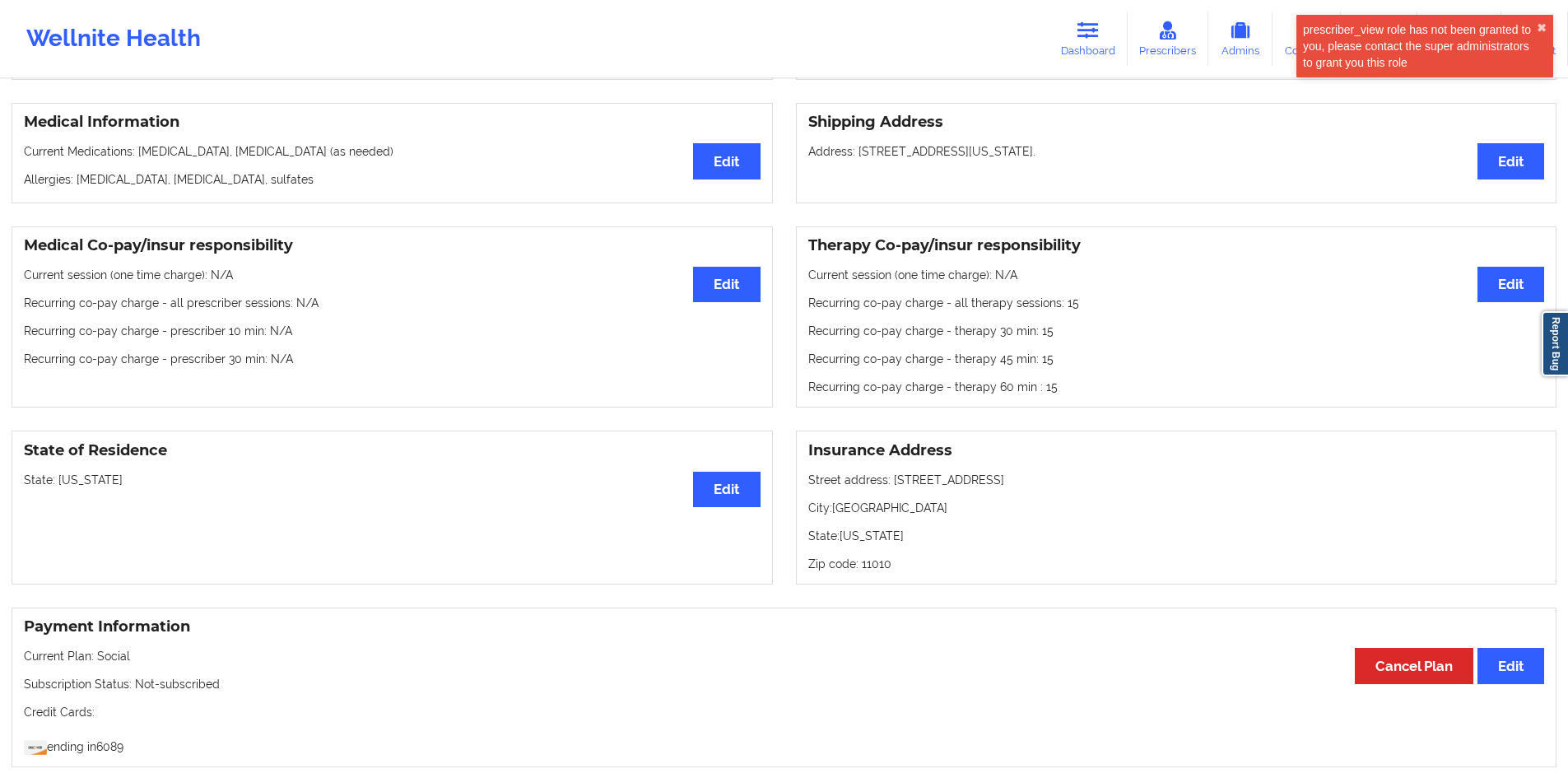
click at [863, 154] on p "Address: [STREET_ADDRESS][US_STATE]." at bounding box center [1177, 151] width 737 height 16
drag, startPoint x: 863, startPoint y: 154, endPoint x: 1130, endPoint y: 162, distance: 267.1
click at [1130, 159] on p "Address: [STREET_ADDRESS][US_STATE]." at bounding box center [1177, 151] width 737 height 16
copy p "[STREET_ADDRESS][US_STATE]."
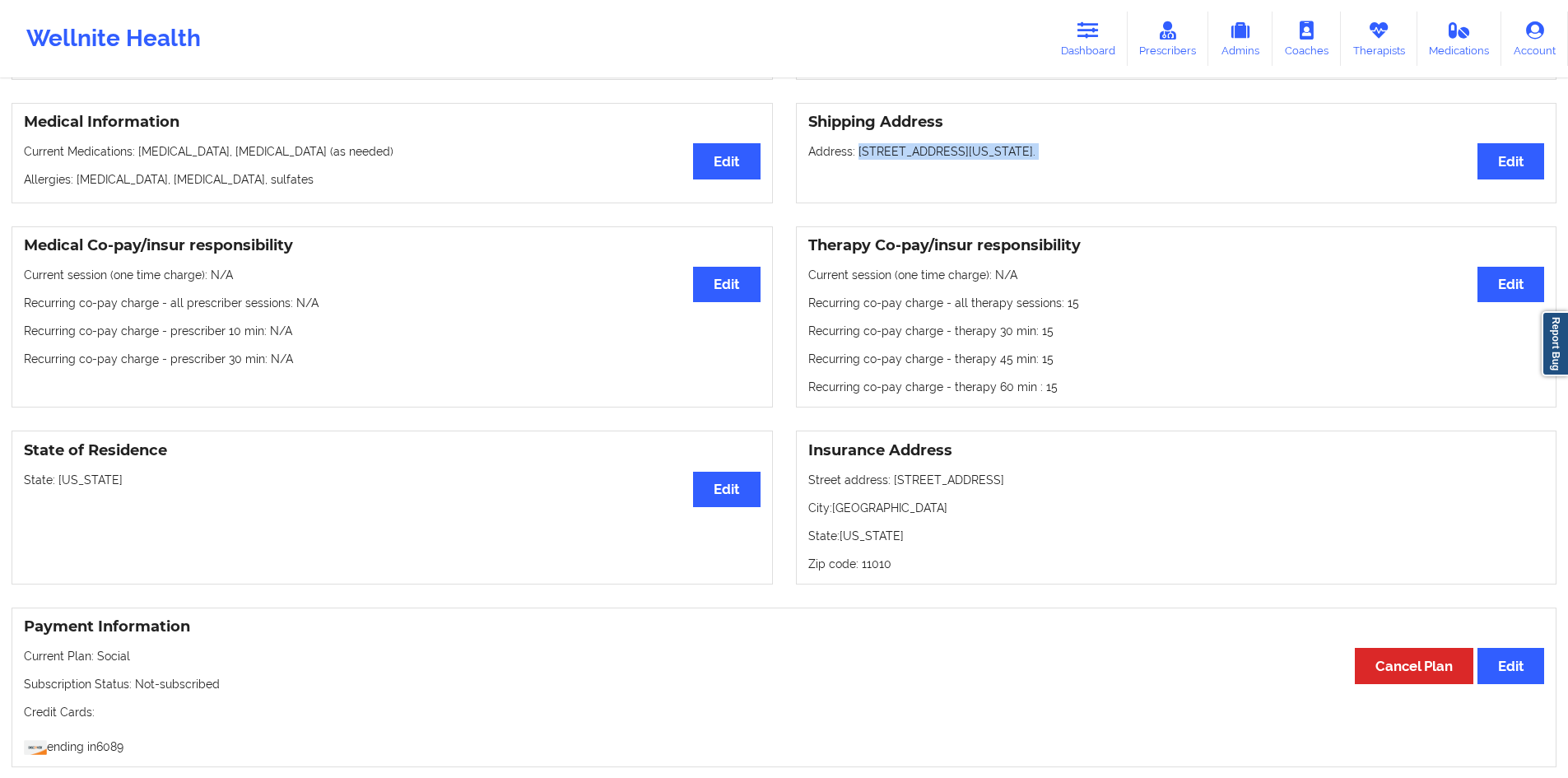
scroll to position [0, 0]
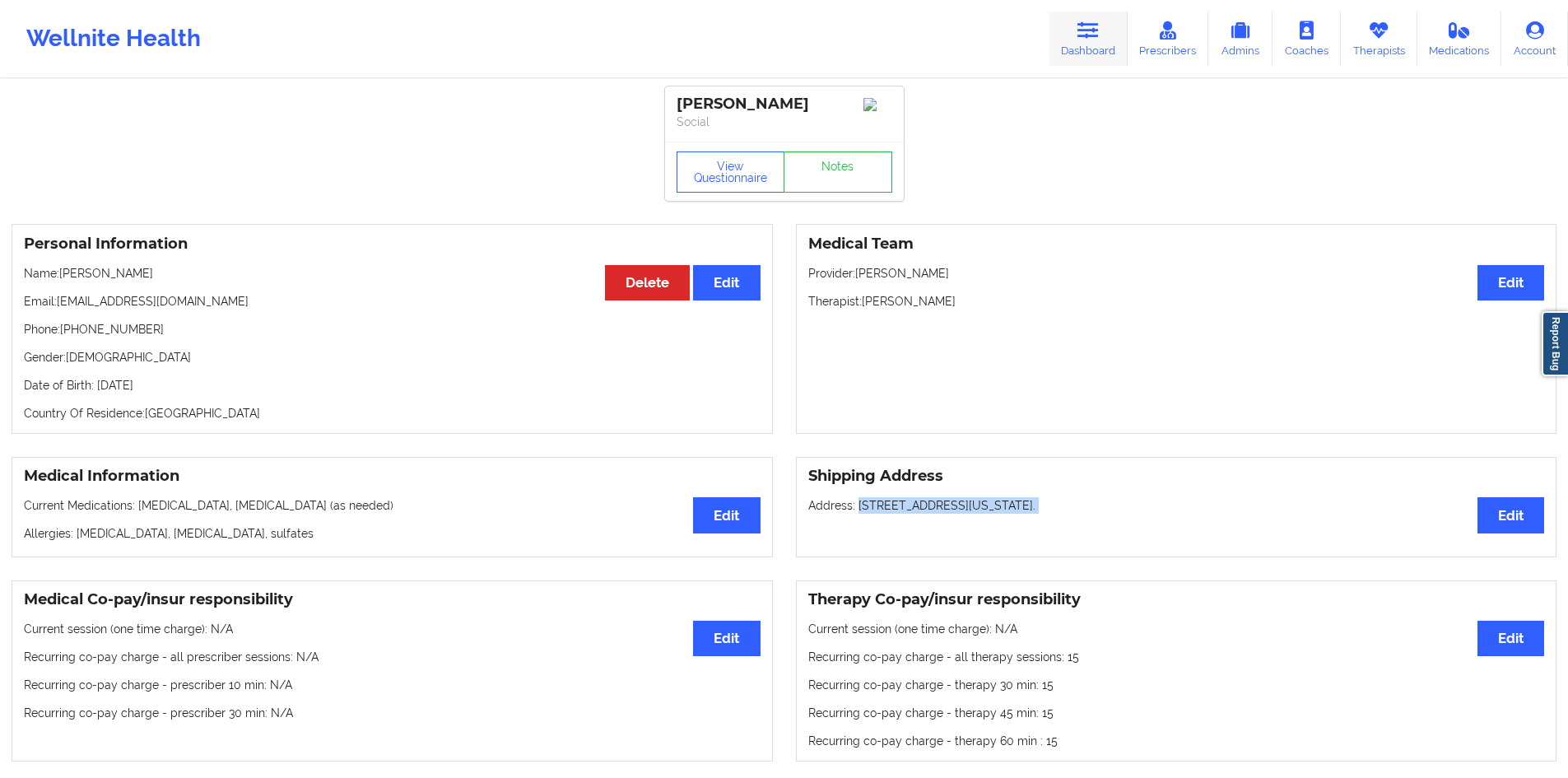
click at [1088, 46] on link "Dashboard" at bounding box center [1088, 38] width 79 height 54
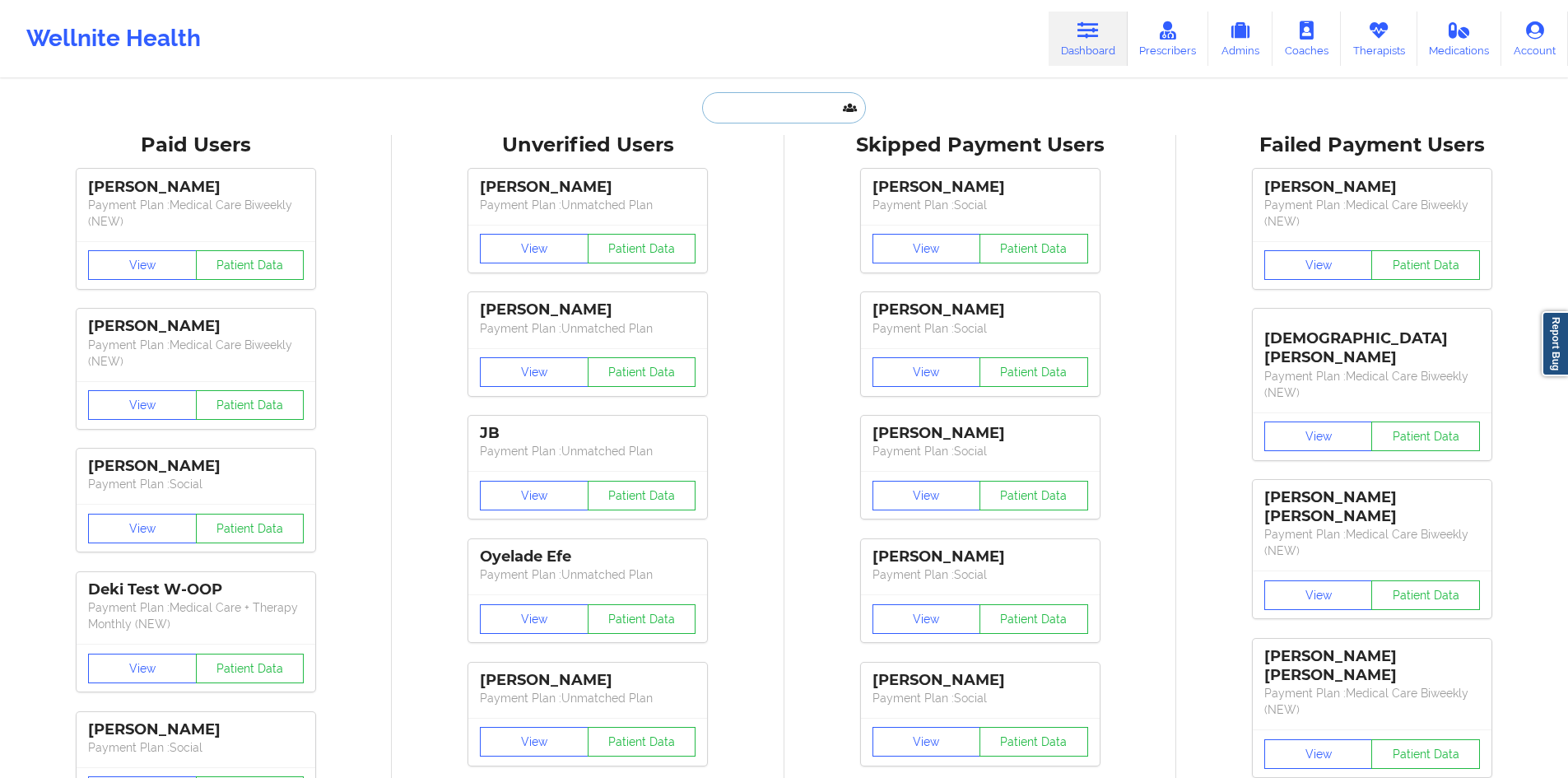
click at [750, 110] on input "text" at bounding box center [784, 108] width 163 height 32
paste input "[PERSON_NAME][EMAIL_ADDRESS][DOMAIN_NAME]"
type input "[PERSON_NAME][EMAIL_ADDRESS][DOMAIN_NAME]"
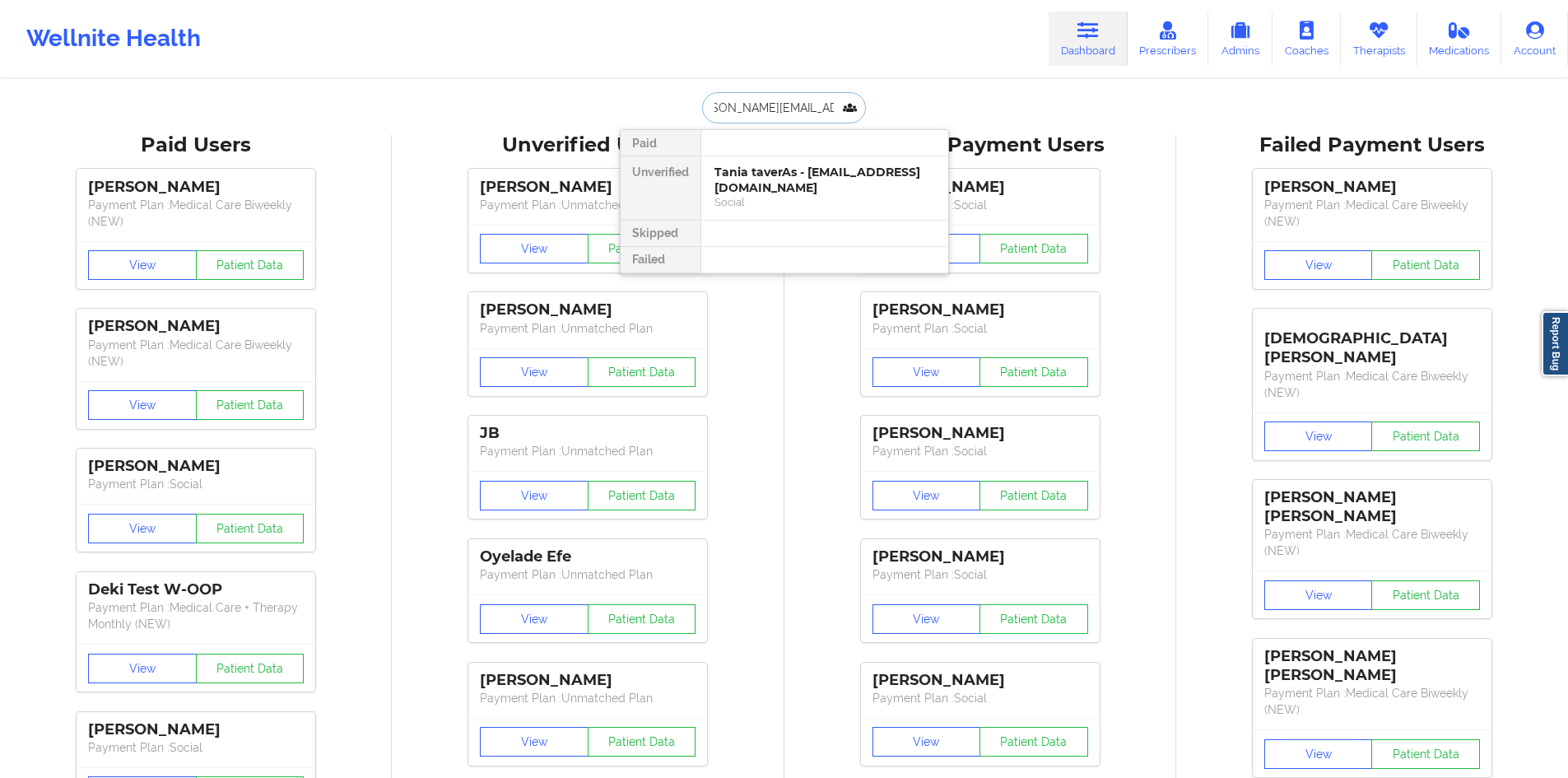
click at [770, 178] on div "Tania taverAs - [EMAIL_ADDRESS][DOMAIN_NAME]" at bounding box center [825, 179] width 220 height 31
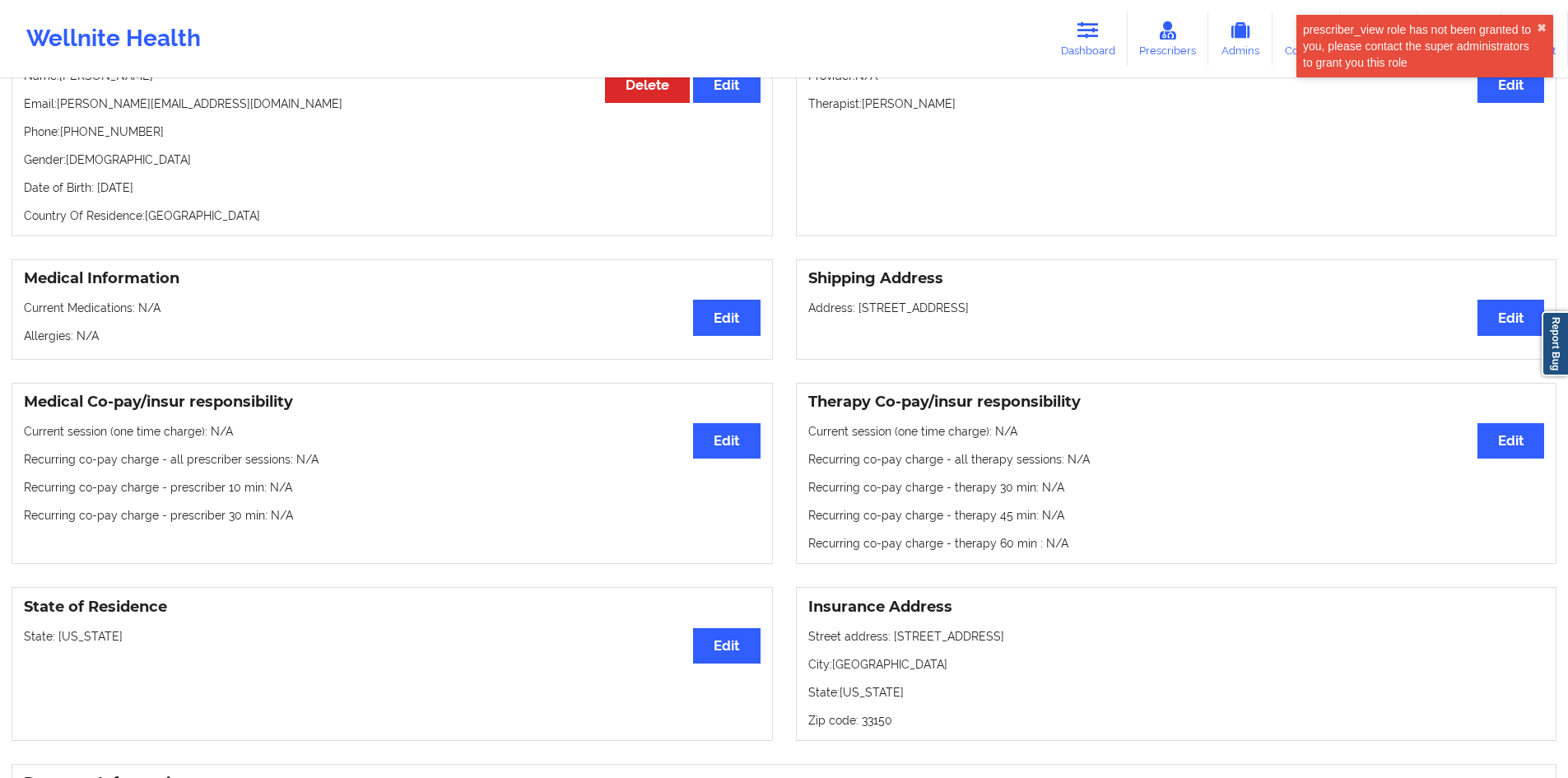
scroll to position [194, 0]
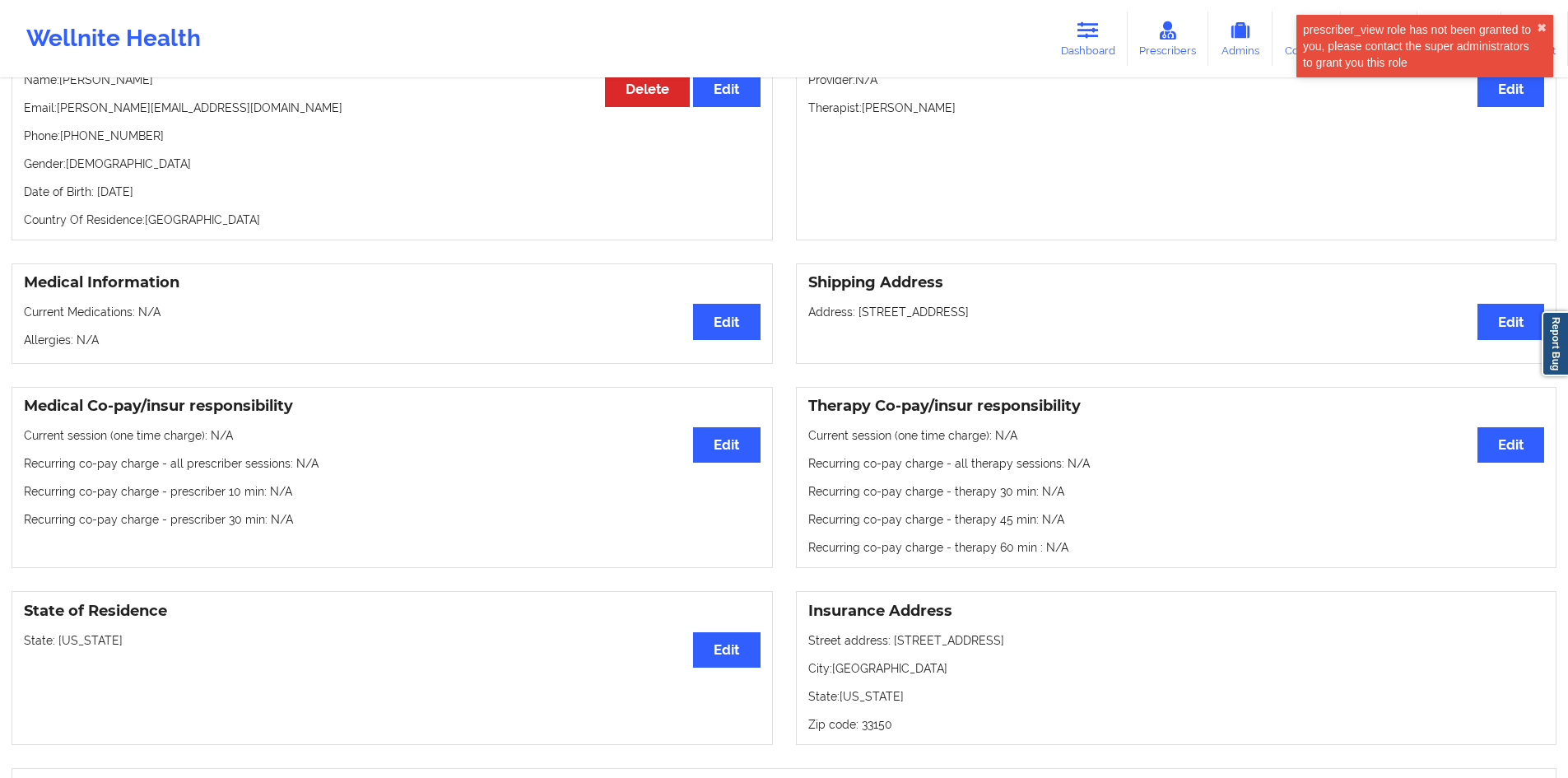
click at [999, 320] on p "Address: [STREET_ADDRESS]" at bounding box center [1177, 311] width 737 height 16
drag, startPoint x: 999, startPoint y: 322, endPoint x: 860, endPoint y: 320, distance: 139.0
click at [860, 320] on p "Address: [STREET_ADDRESS]" at bounding box center [1177, 311] width 737 height 16
copy p "[STREET_ADDRESS]"
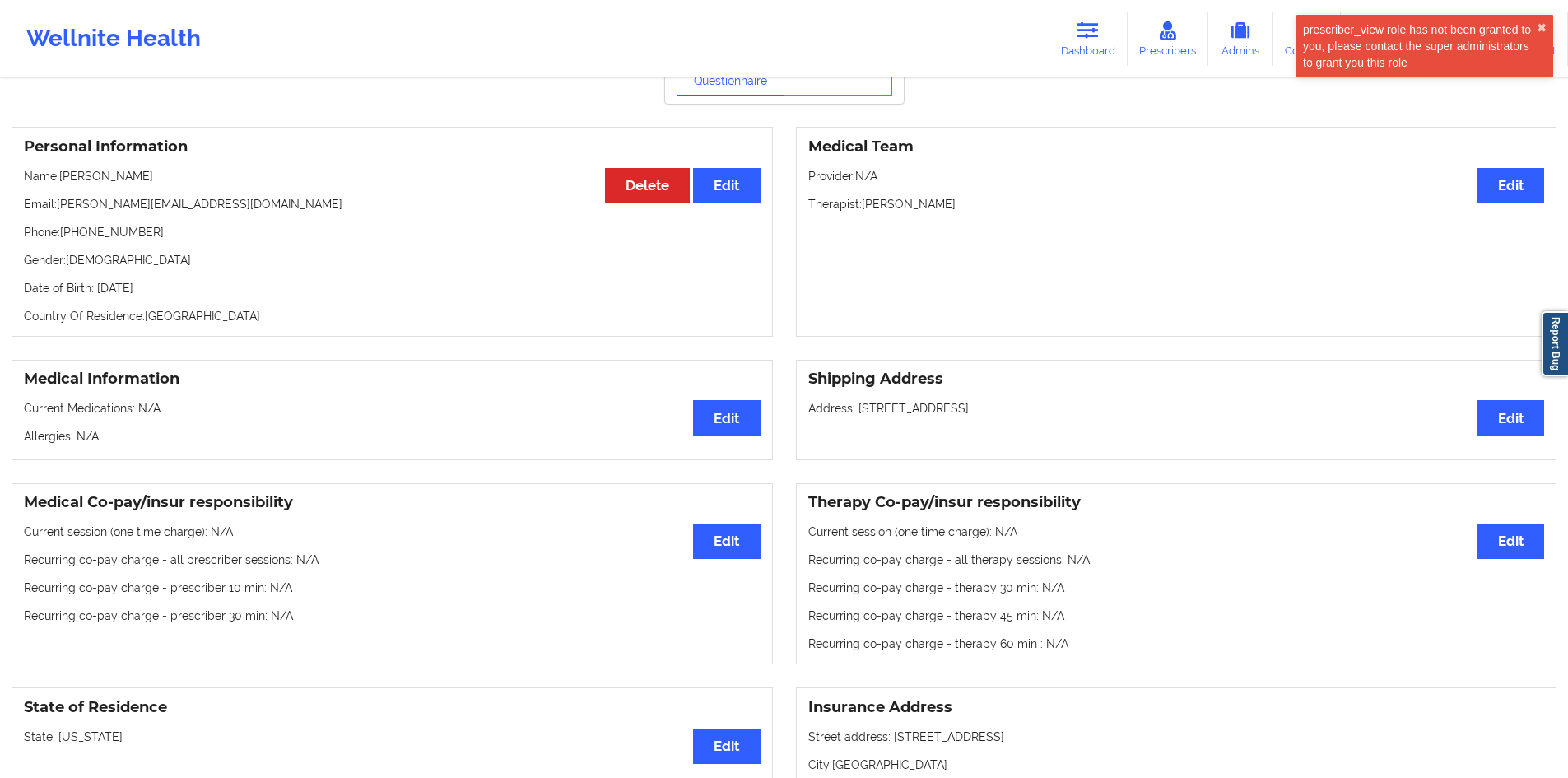
scroll to position [0, 0]
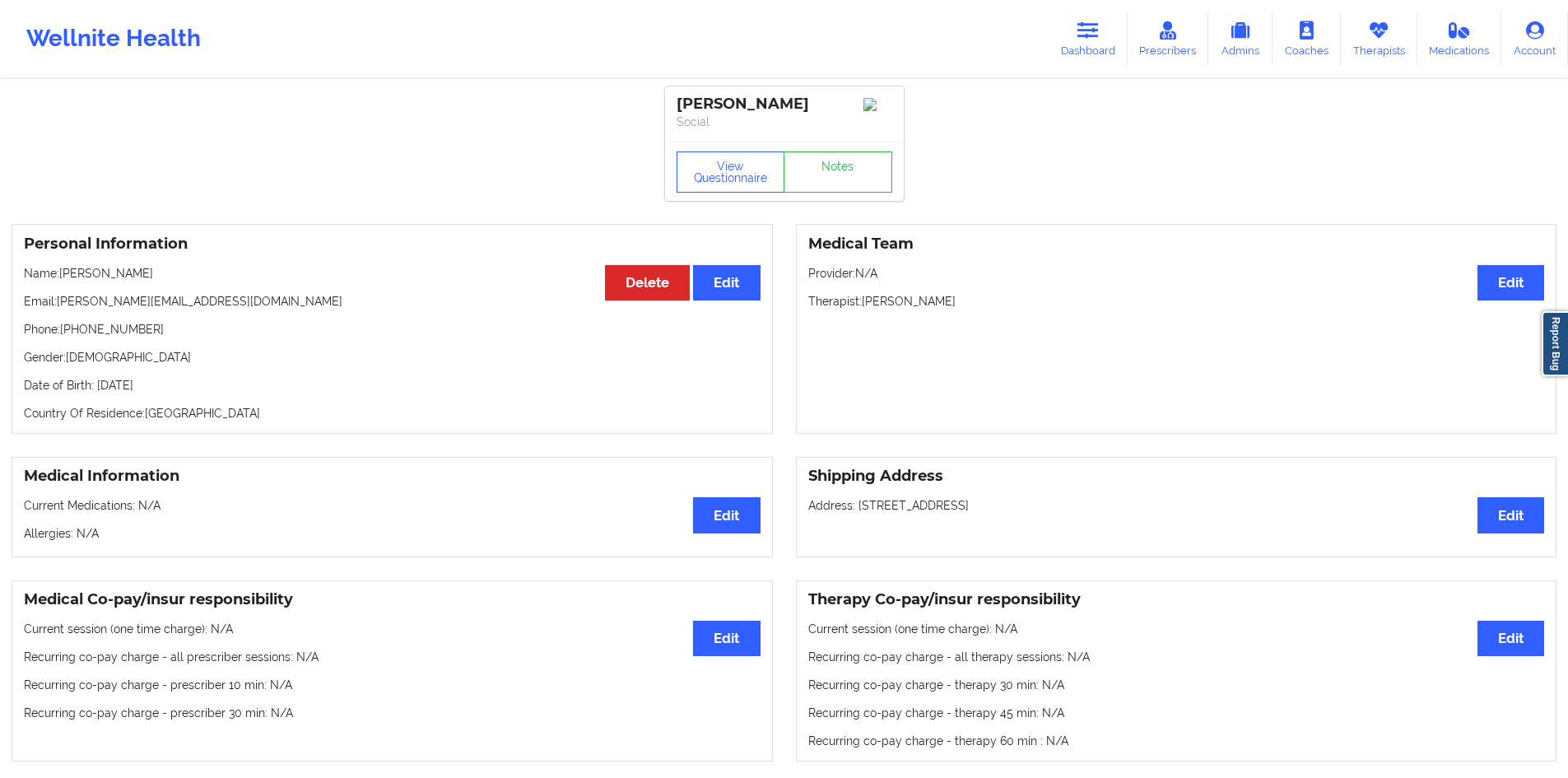
drag, startPoint x: 1080, startPoint y: 45, endPoint x: 1059, endPoint y: 69, distance: 31.9
click at [1080, 45] on link "Dashboard" at bounding box center [1088, 38] width 79 height 54
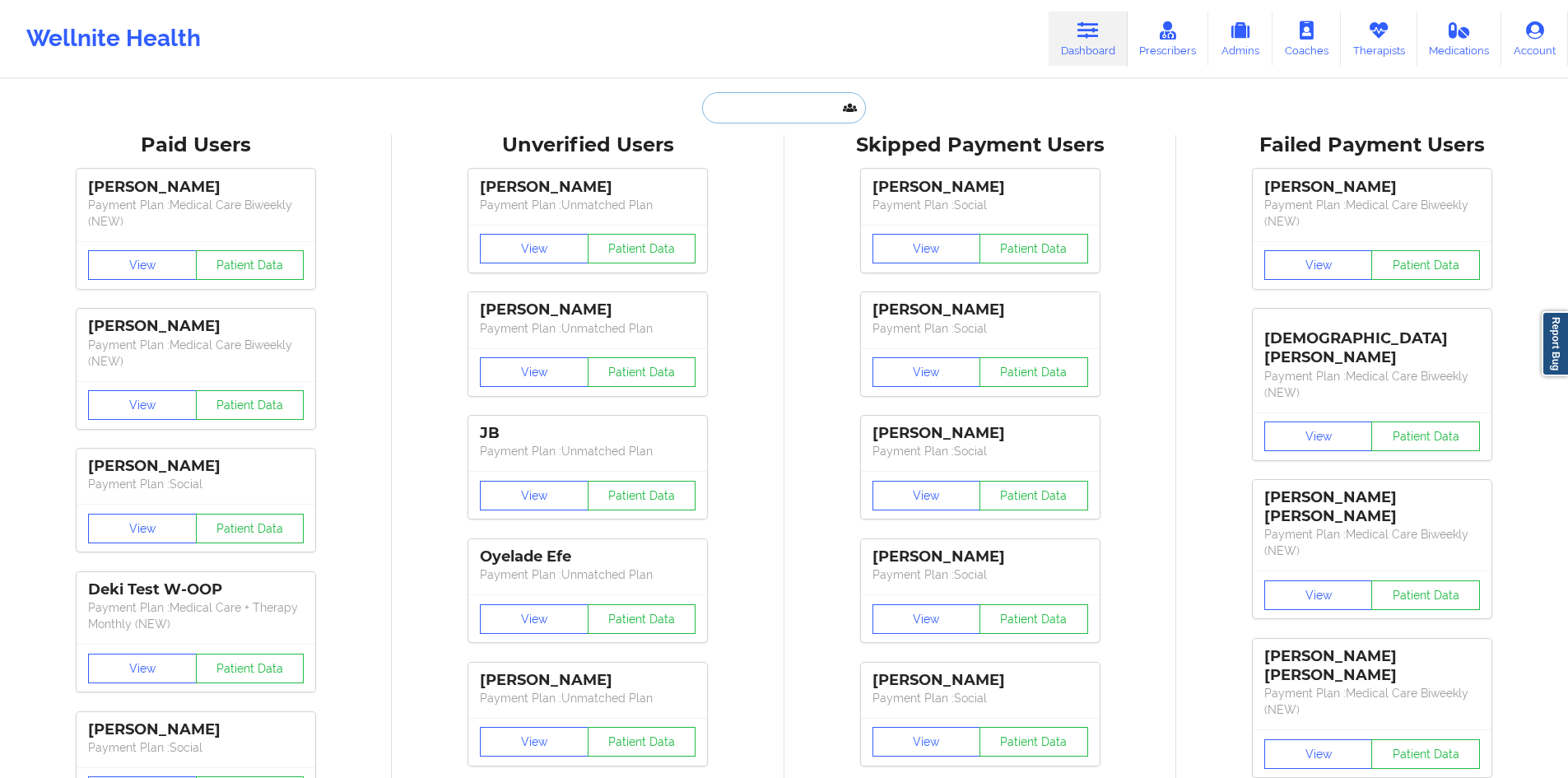
click at [753, 109] on input "text" at bounding box center [784, 108] width 163 height 32
paste input "[PERSON_NAME][EMAIL_ADDRESS][DOMAIN_NAME]"
type input "[PERSON_NAME][EMAIL_ADDRESS][DOMAIN_NAME]"
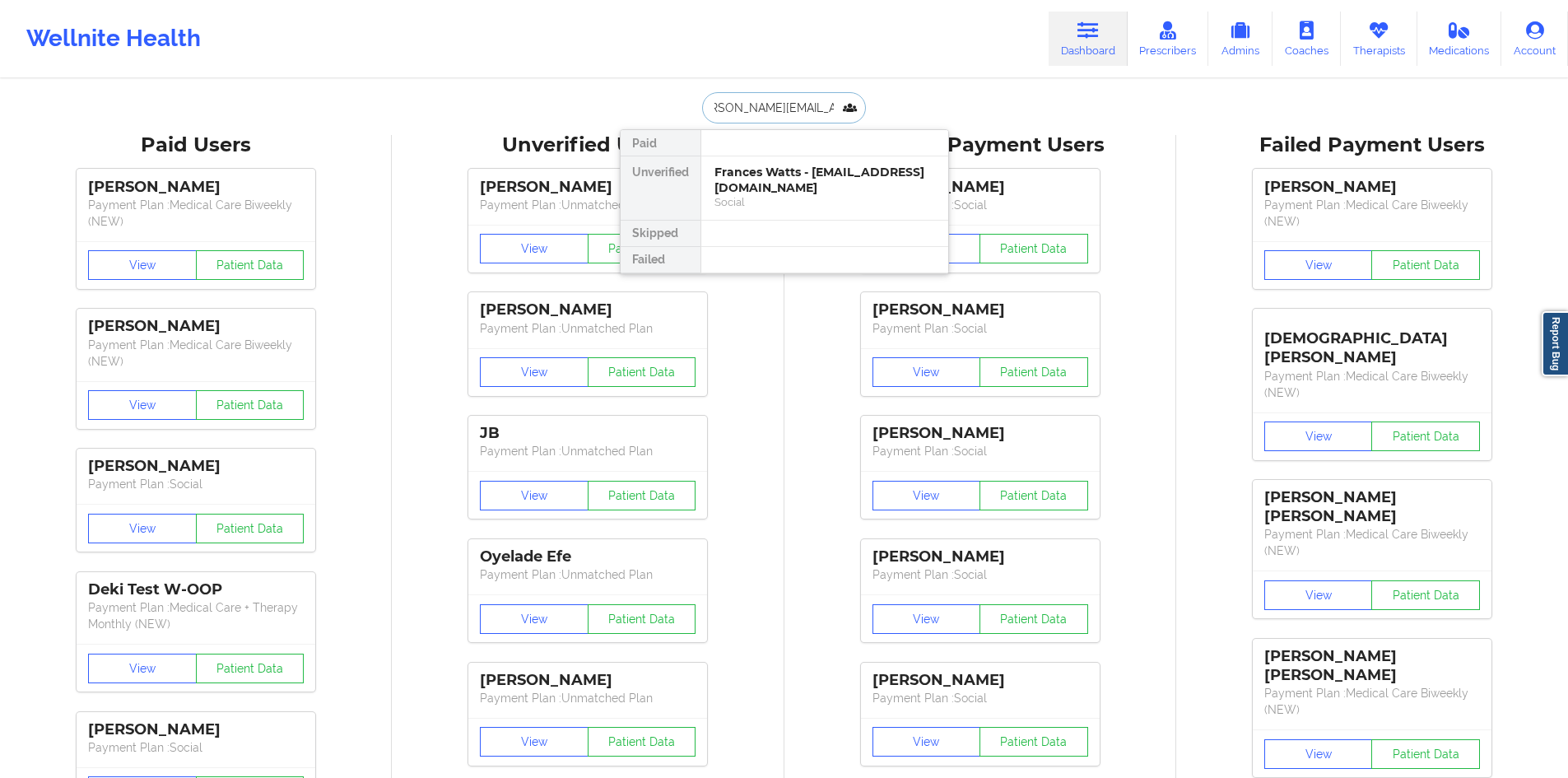
click at [793, 194] on div "Frances Watts - [EMAIL_ADDRESS][DOMAIN_NAME]" at bounding box center [825, 179] width 220 height 31
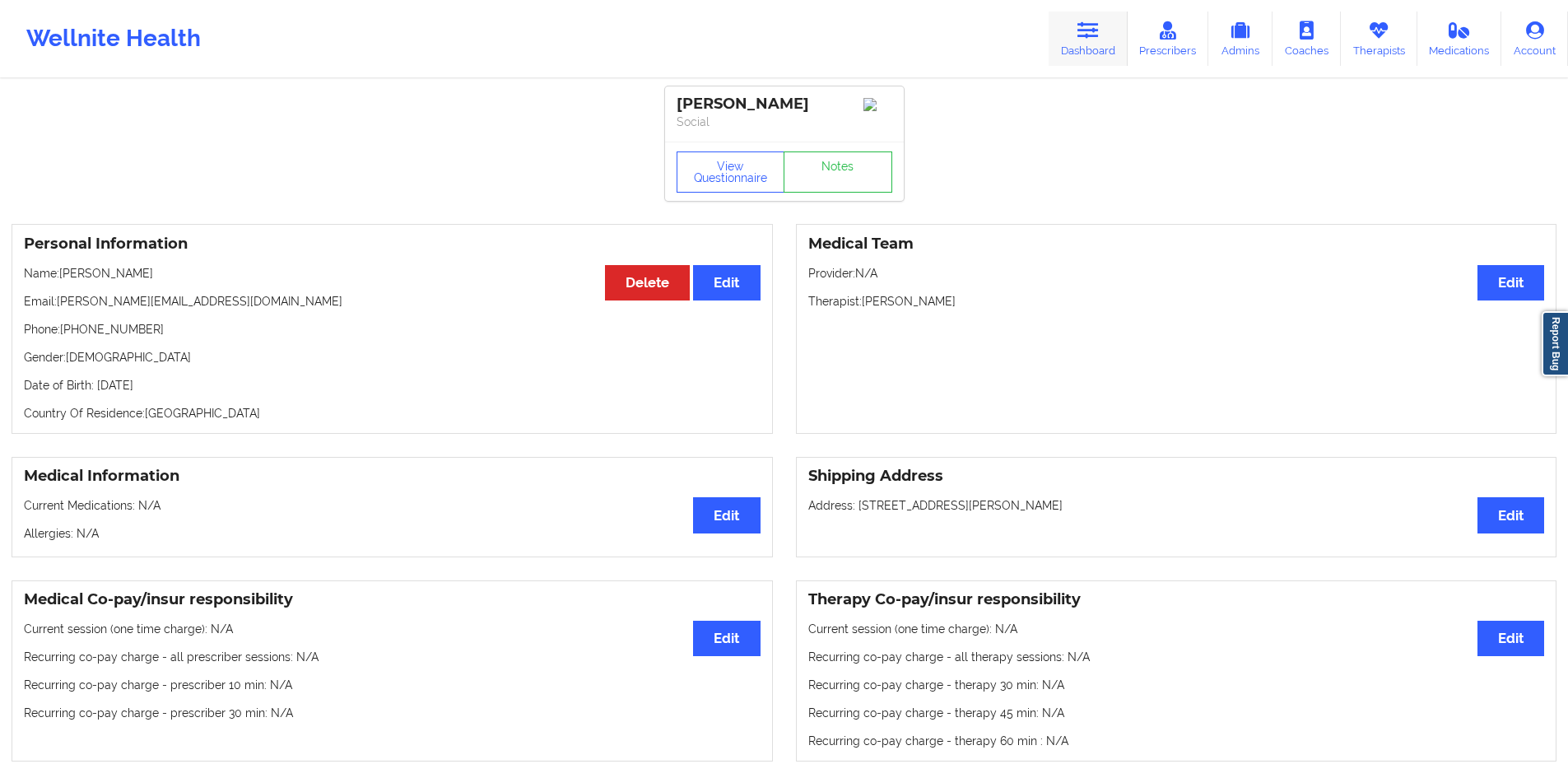
click at [1085, 40] on link "Dashboard" at bounding box center [1088, 38] width 79 height 54
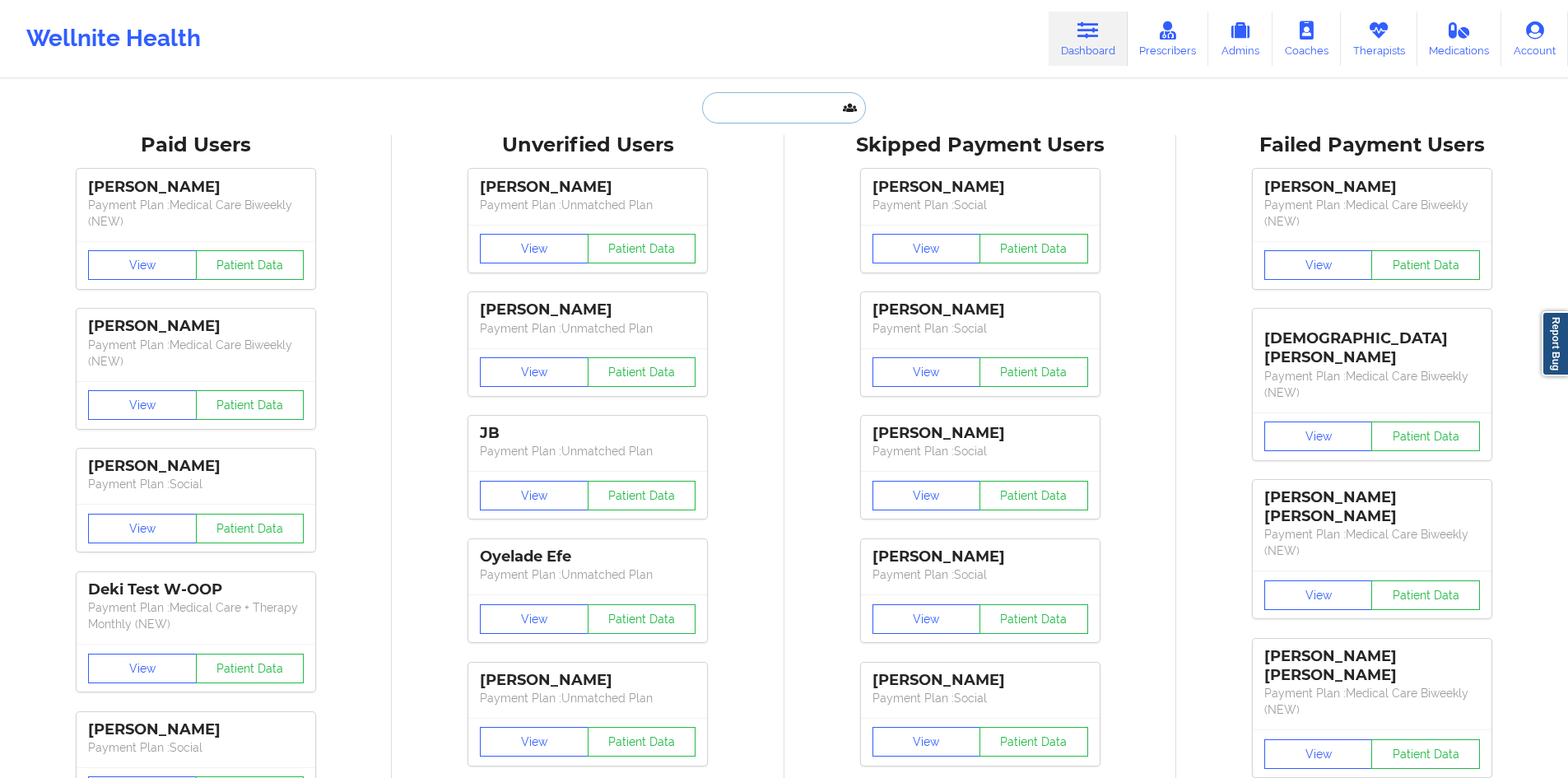
click at [758, 99] on input "text" at bounding box center [784, 108] width 163 height 32
paste input "[EMAIL_ADDRESS][PERSON_NAME][DOMAIN_NAME]"
type input "[EMAIL_ADDRESS][PERSON_NAME][DOMAIN_NAME]"
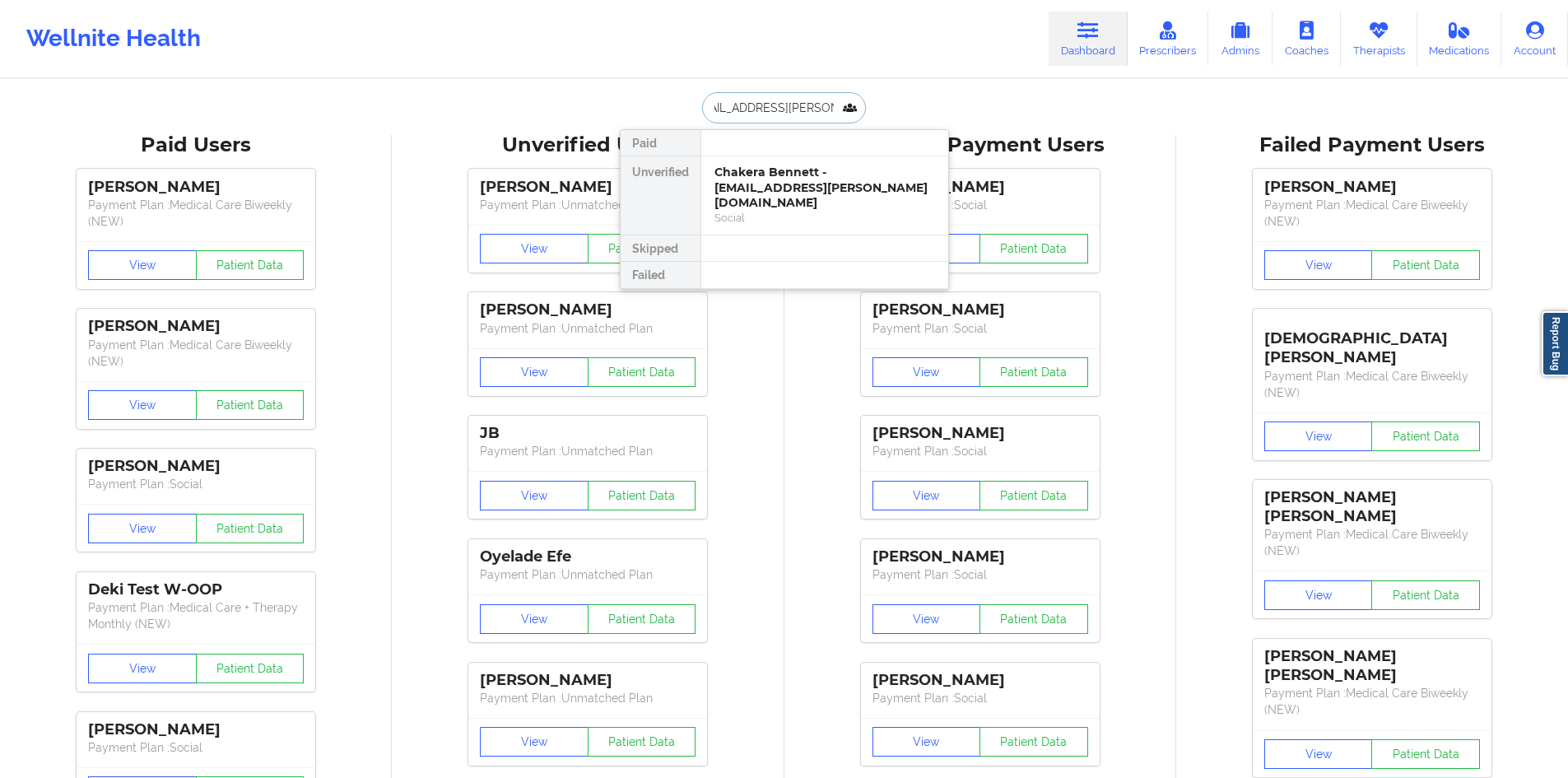
click at [777, 175] on div "Chakera Bennett - [EMAIL_ADDRESS][PERSON_NAME][DOMAIN_NAME]" at bounding box center [825, 187] width 220 height 46
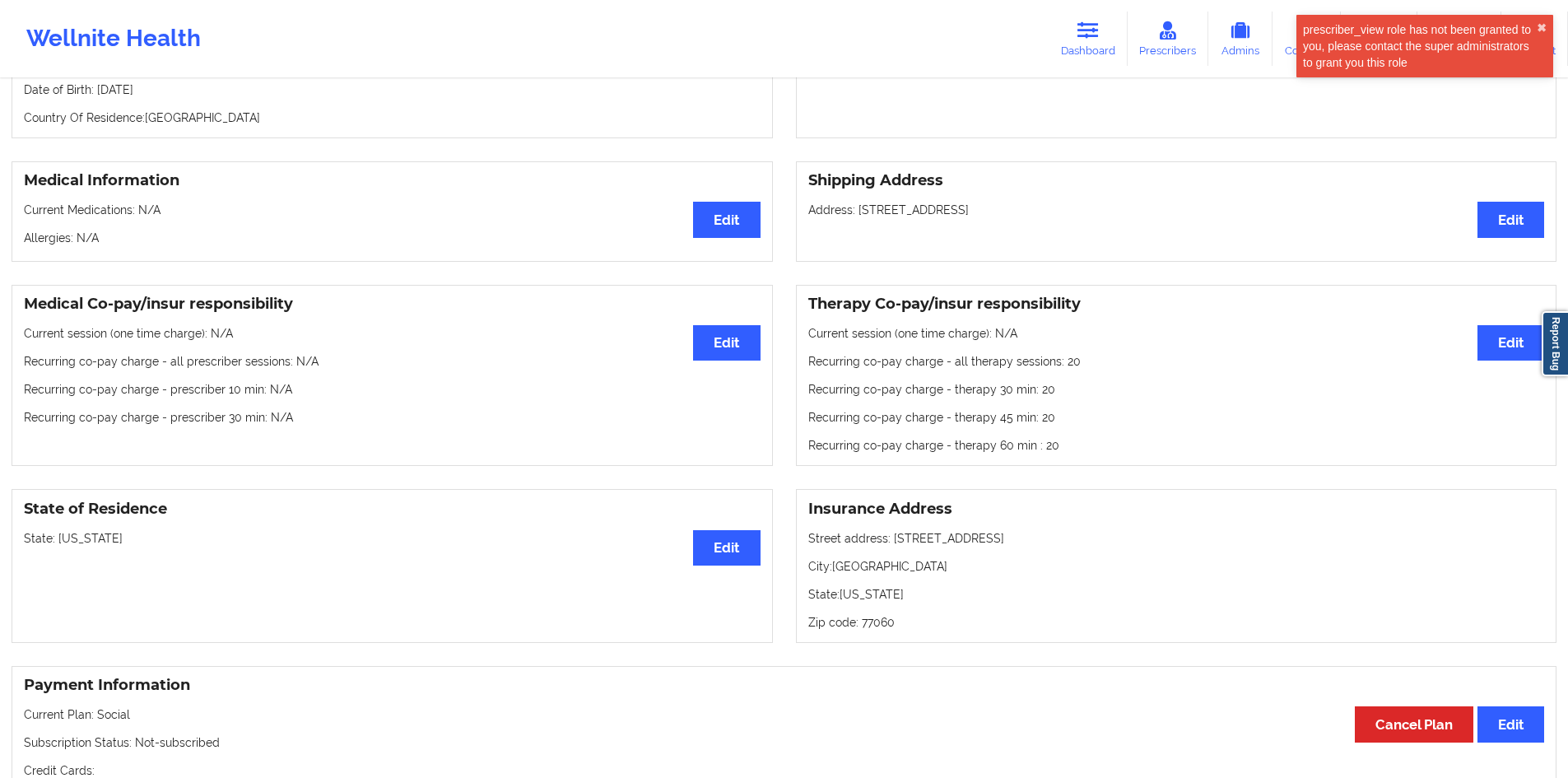
scroll to position [194, 0]
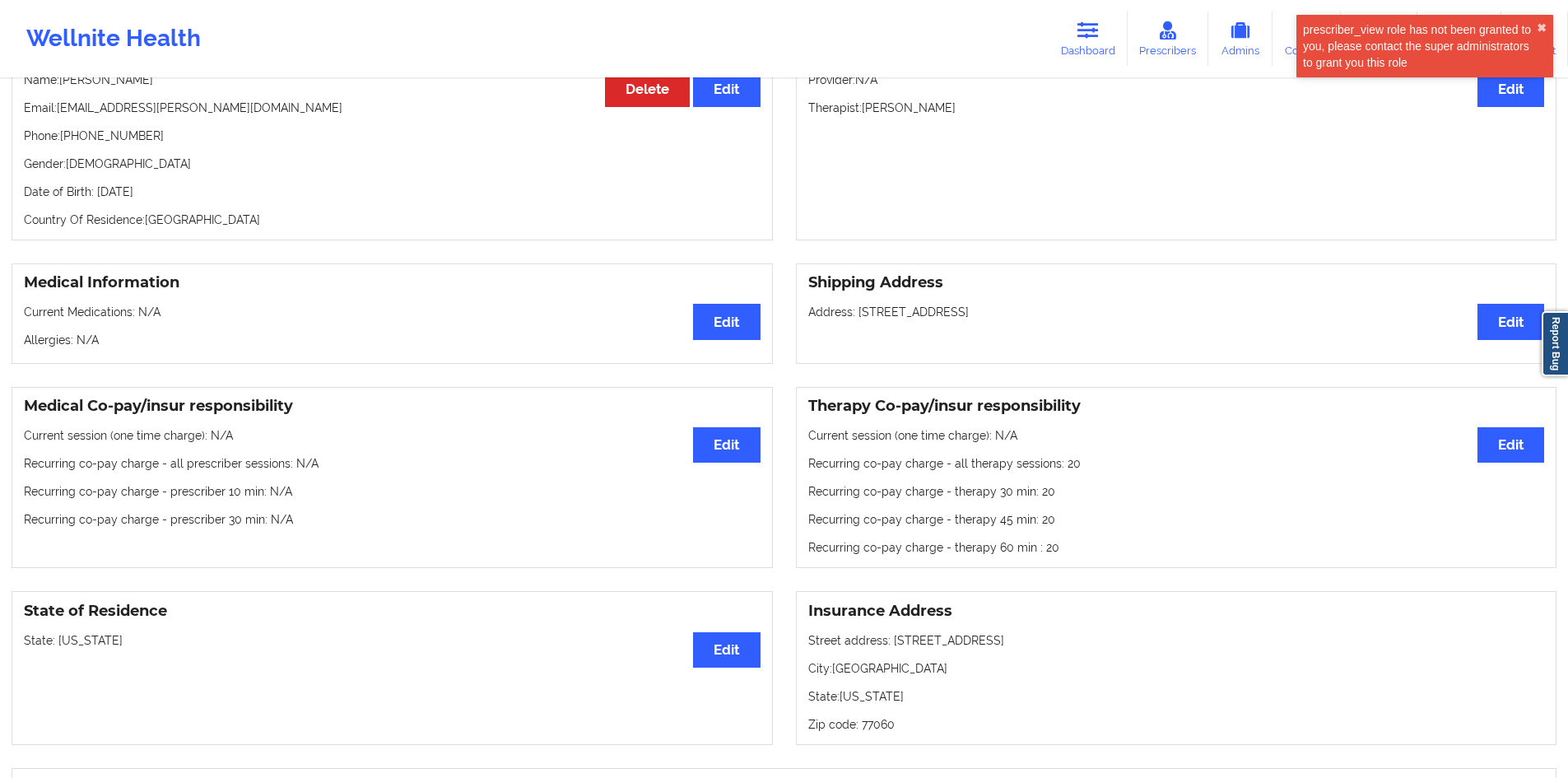
click at [1027, 315] on p "Address: [STREET_ADDRESS]" at bounding box center [1177, 311] width 737 height 16
drag, startPoint x: 1027, startPoint y: 315, endPoint x: 861, endPoint y: 333, distance: 167.0
click at [861, 333] on div "Shipping Address Edit Address: [STREET_ADDRESS]" at bounding box center [1177, 313] width 762 height 100
copy p "[STREET_ADDRESS]"
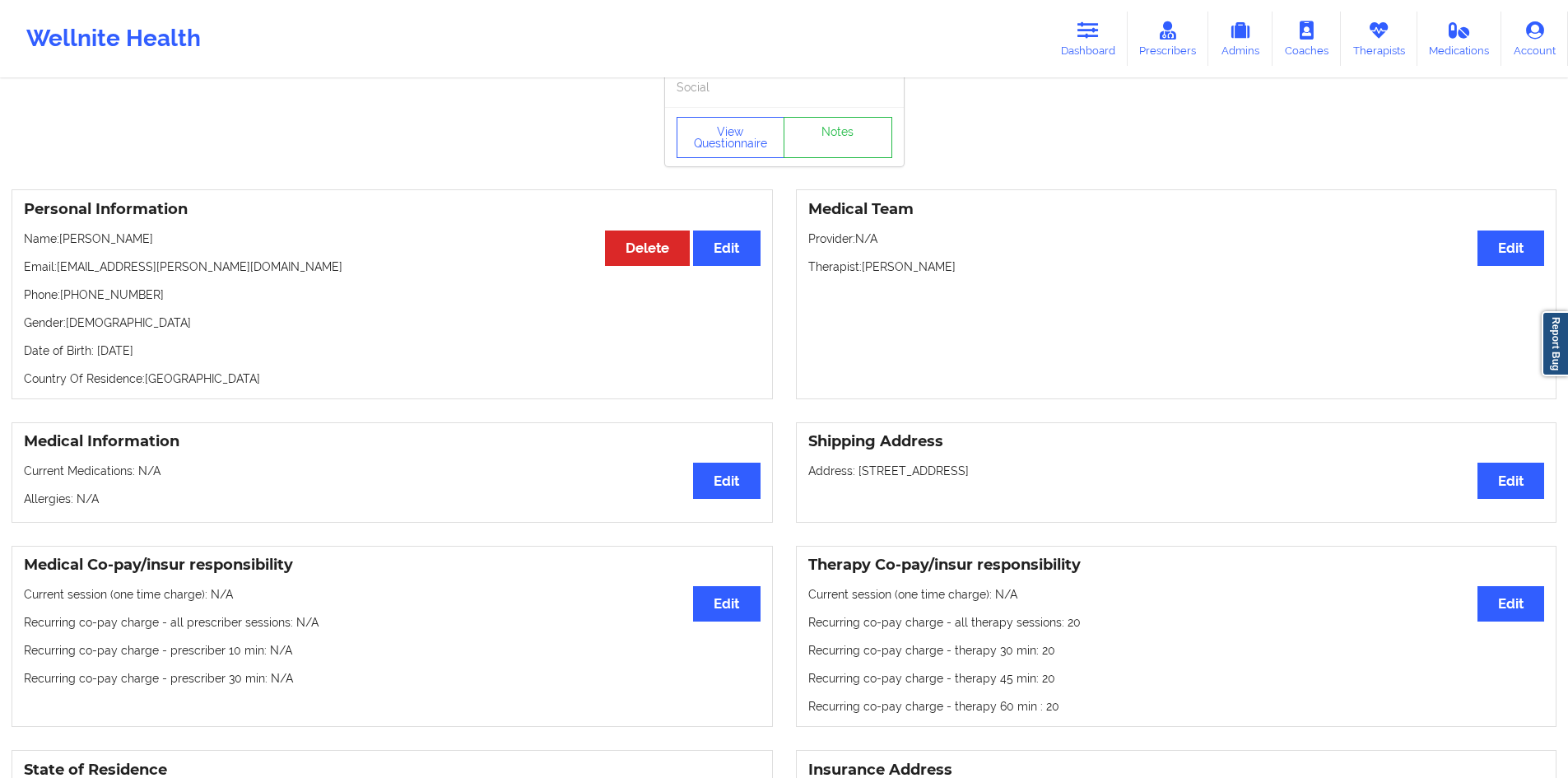
scroll to position [0, 0]
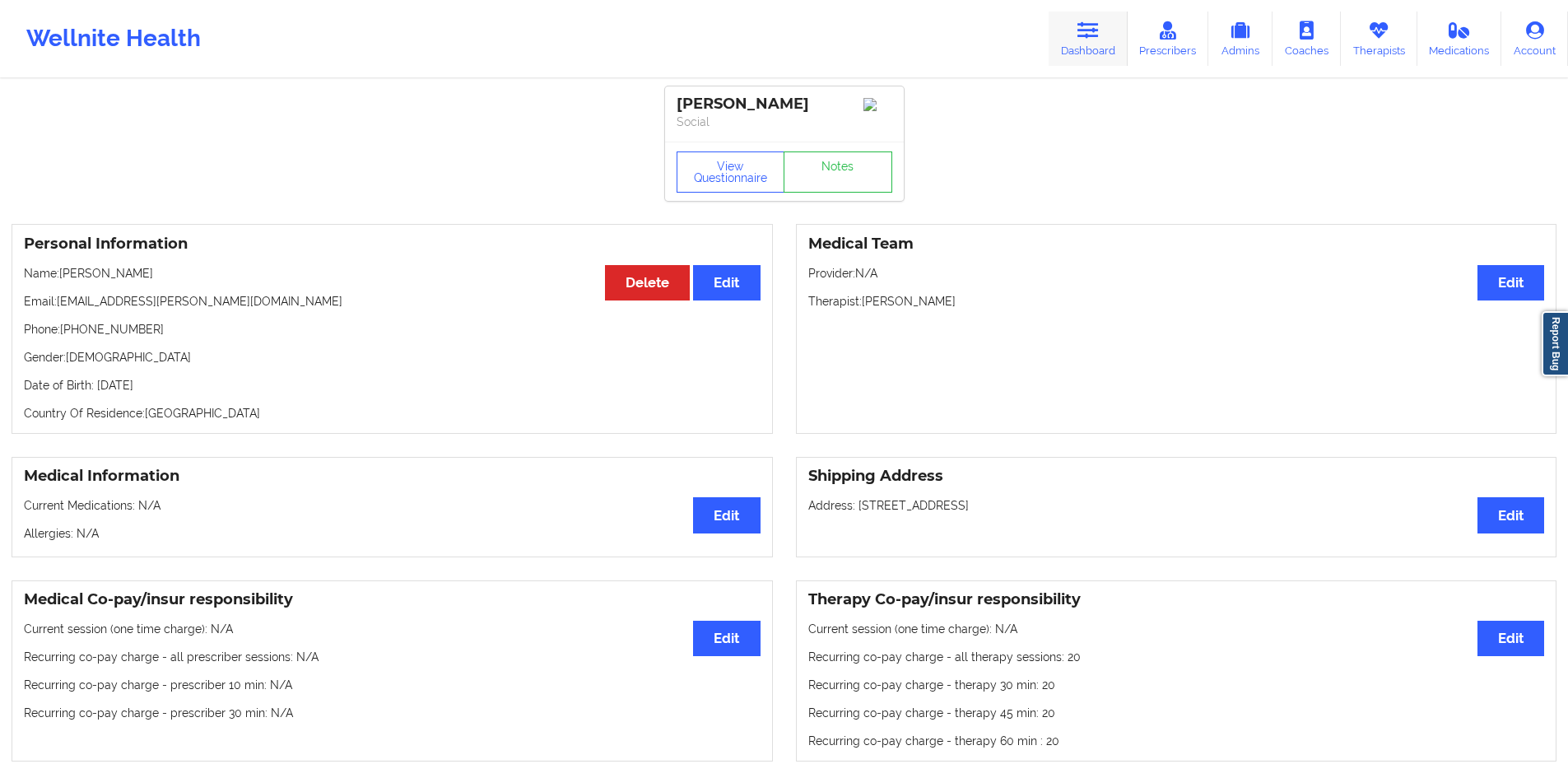
click at [1085, 43] on link "Dashboard" at bounding box center [1088, 38] width 79 height 54
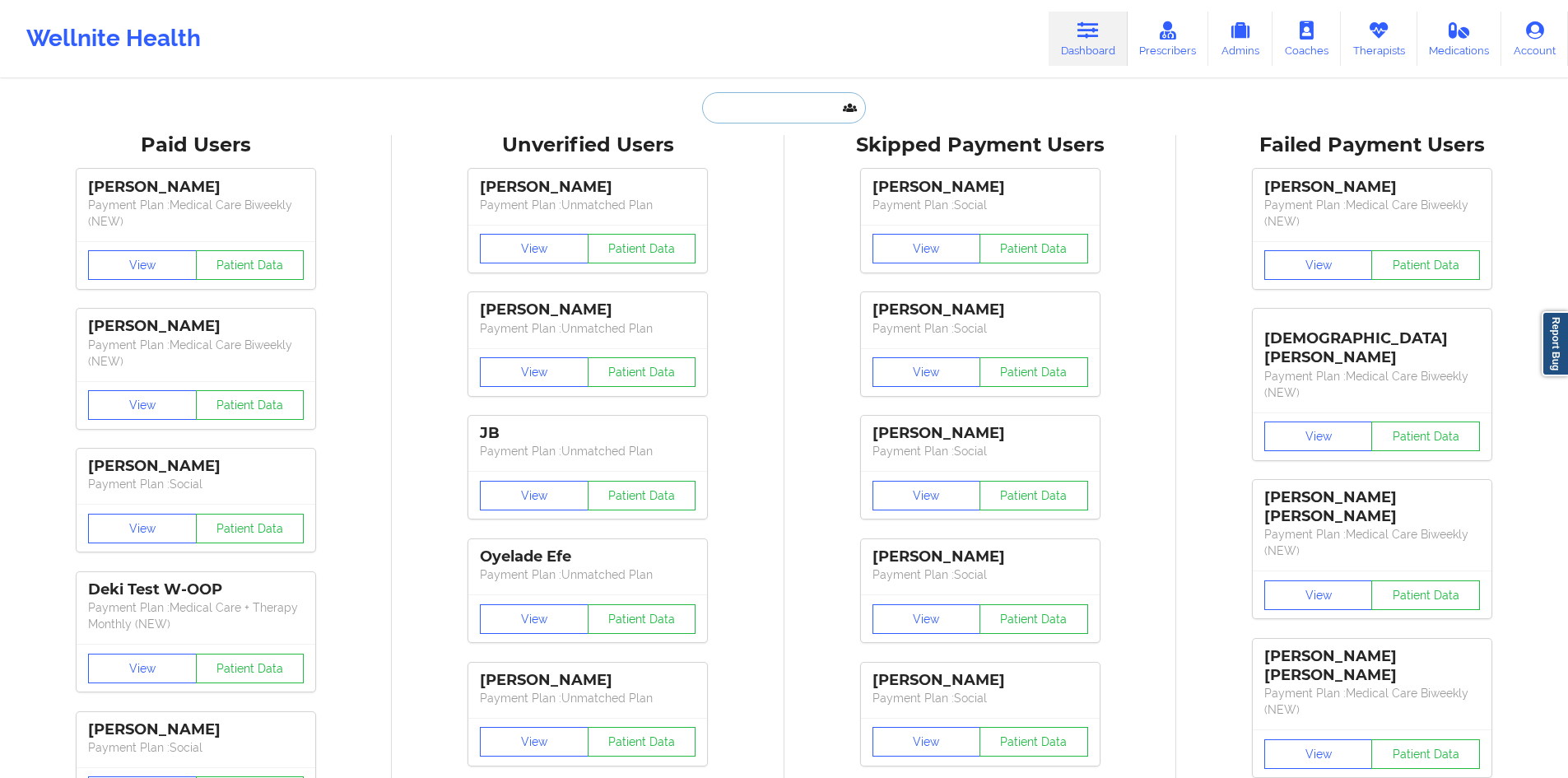
click at [767, 120] on input "text" at bounding box center [784, 108] width 163 height 32
paste input "[PERSON_NAME][EMAIL_ADDRESS][DOMAIN_NAME]"
type input "[PERSON_NAME][EMAIL_ADDRESS][DOMAIN_NAME]"
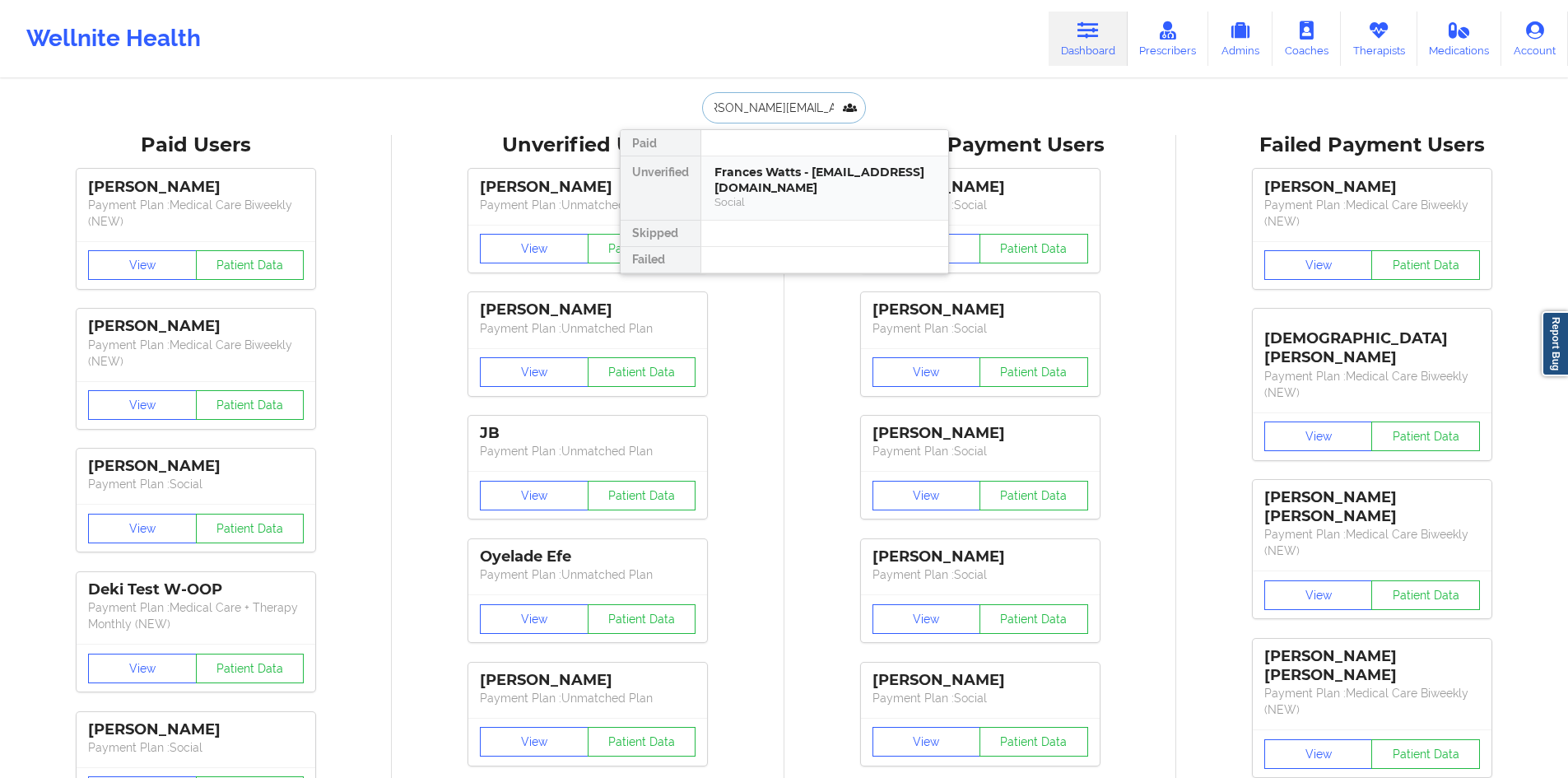
click at [763, 174] on div "Frances Watts - [EMAIL_ADDRESS][DOMAIN_NAME]" at bounding box center [825, 179] width 220 height 31
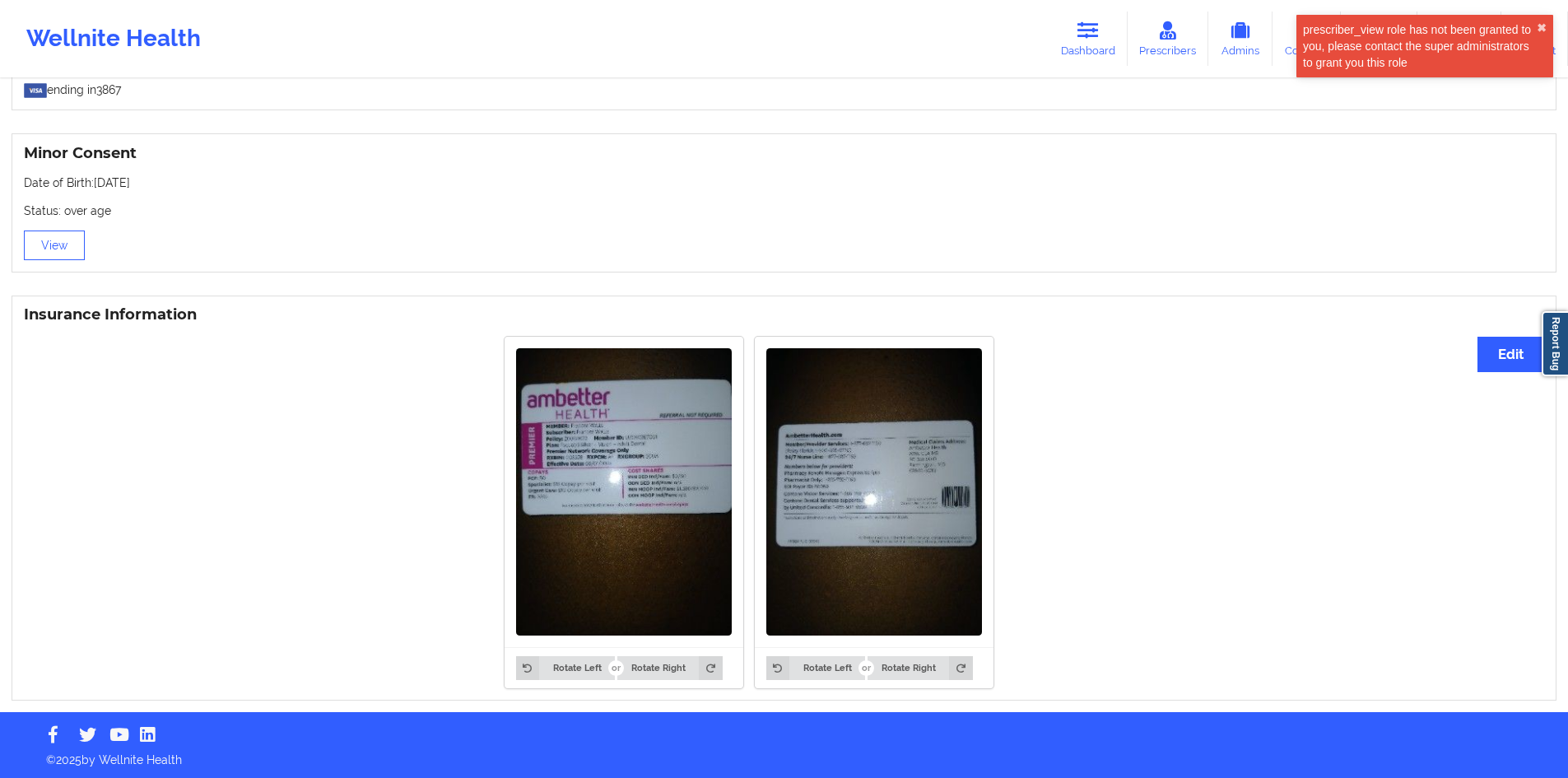
scroll to position [1018, 0]
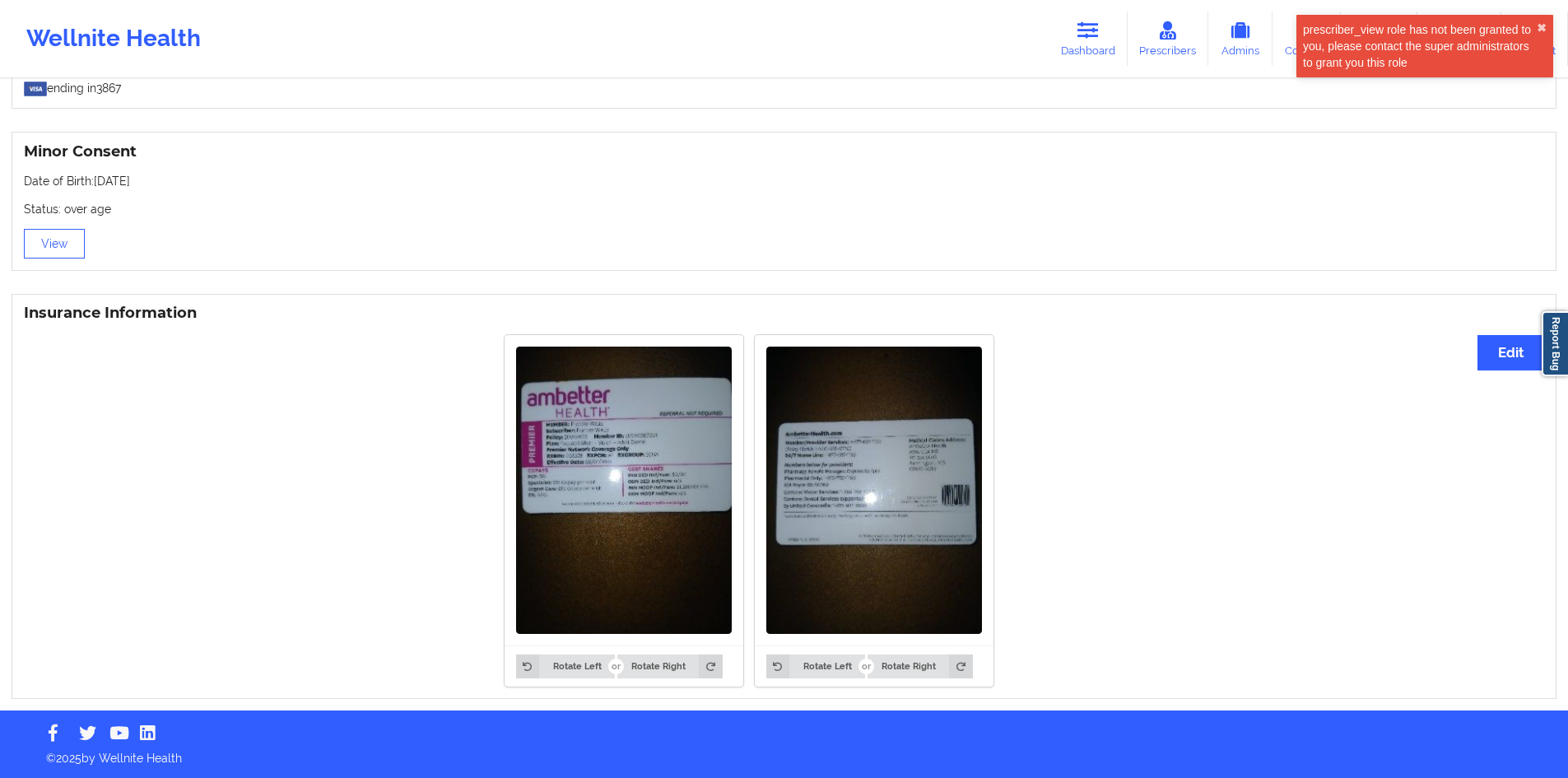
click at [596, 452] on img at bounding box center [624, 490] width 216 height 287
